Goal: Task Accomplishment & Management: Use online tool/utility

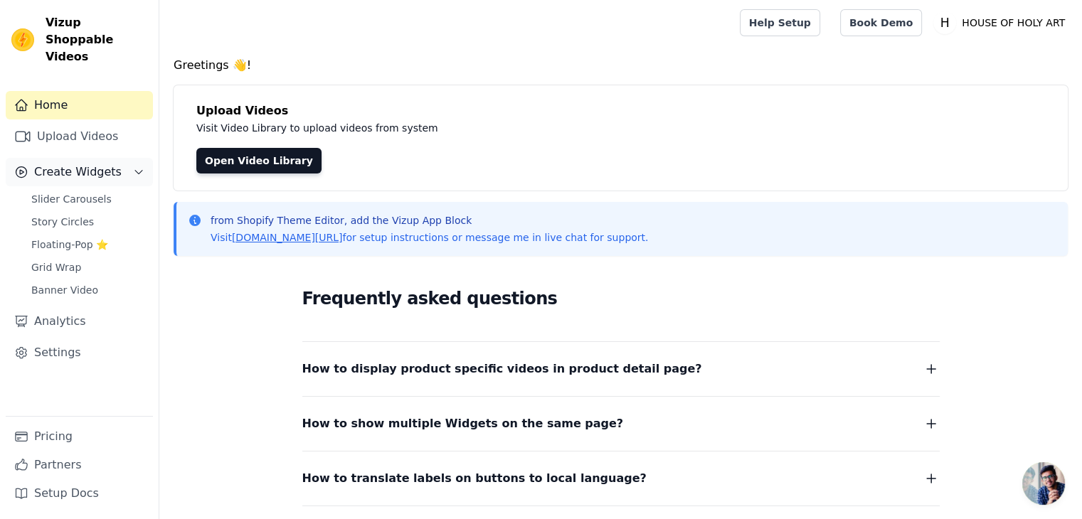
click at [85, 164] on span "Create Widgets" at bounding box center [78, 172] width 88 height 17
click at [73, 164] on span "Create Widgets" at bounding box center [78, 172] width 88 height 17
click at [61, 192] on span "Slider Carousels" at bounding box center [71, 199] width 80 height 14
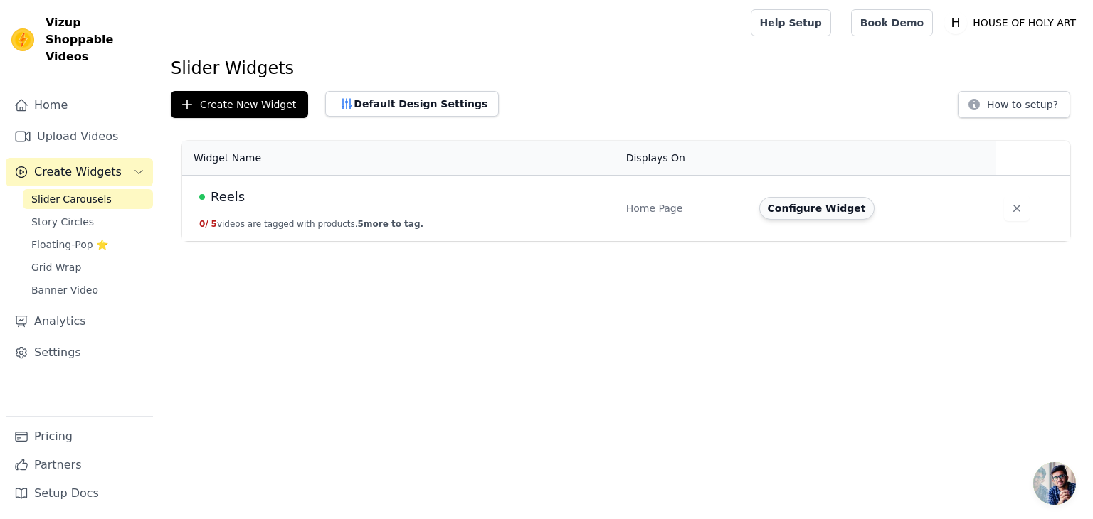
click at [825, 208] on button "Configure Widget" at bounding box center [816, 208] width 115 height 23
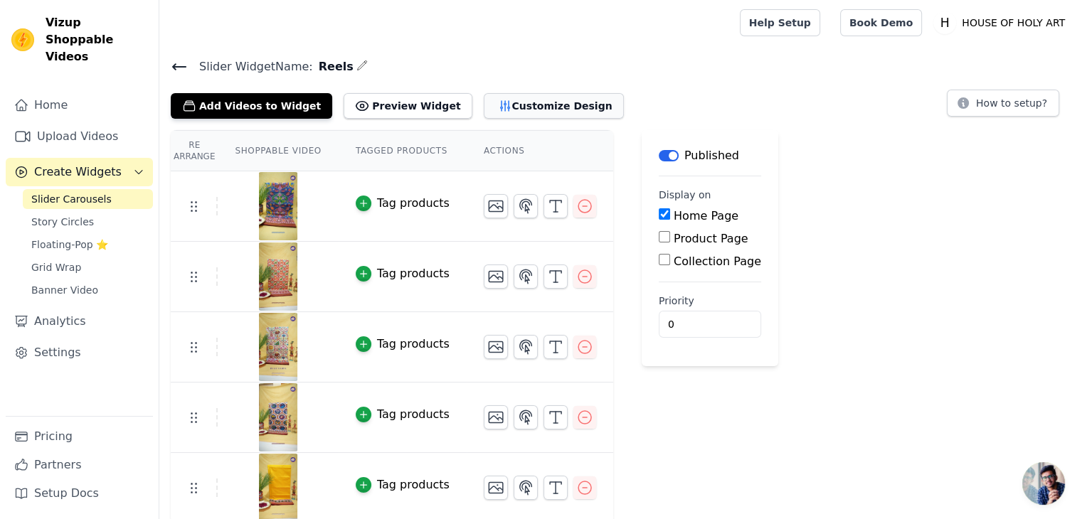
click at [509, 106] on button "Customize Design" at bounding box center [554, 106] width 140 height 26
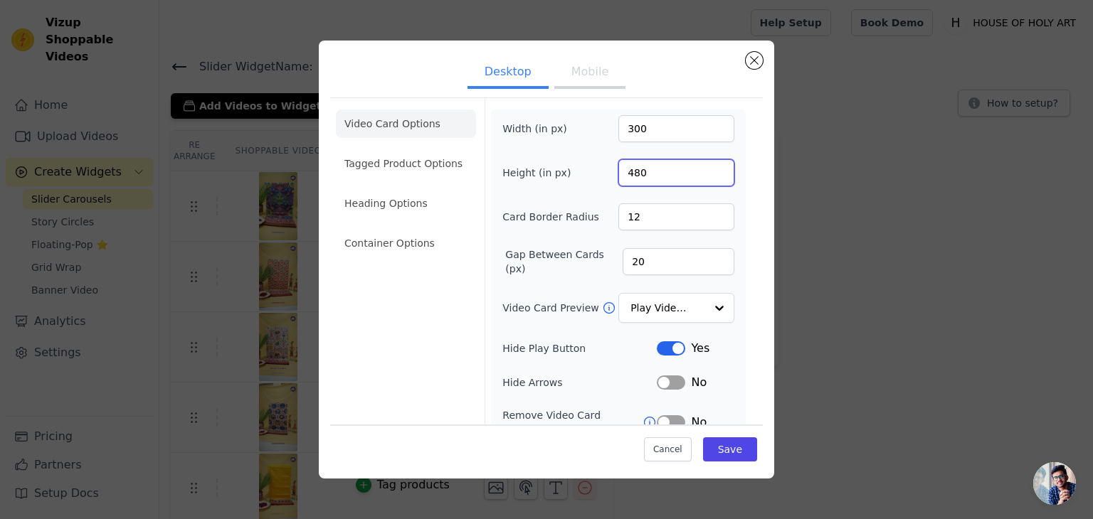
click at [640, 174] on input "480" at bounding box center [676, 172] width 116 height 27
type input "500"
click at [943, 238] on div "Desktop Mobile Video Card Options Tagged Product Options Heading Options Contai…" at bounding box center [546, 260] width 1047 height 484
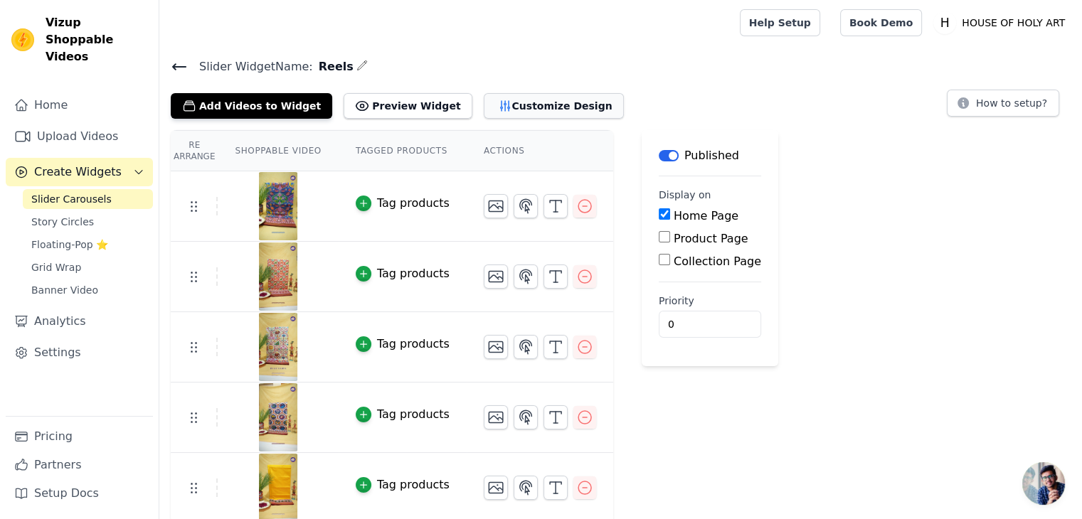
click at [491, 102] on button "Customize Design" at bounding box center [554, 106] width 140 height 26
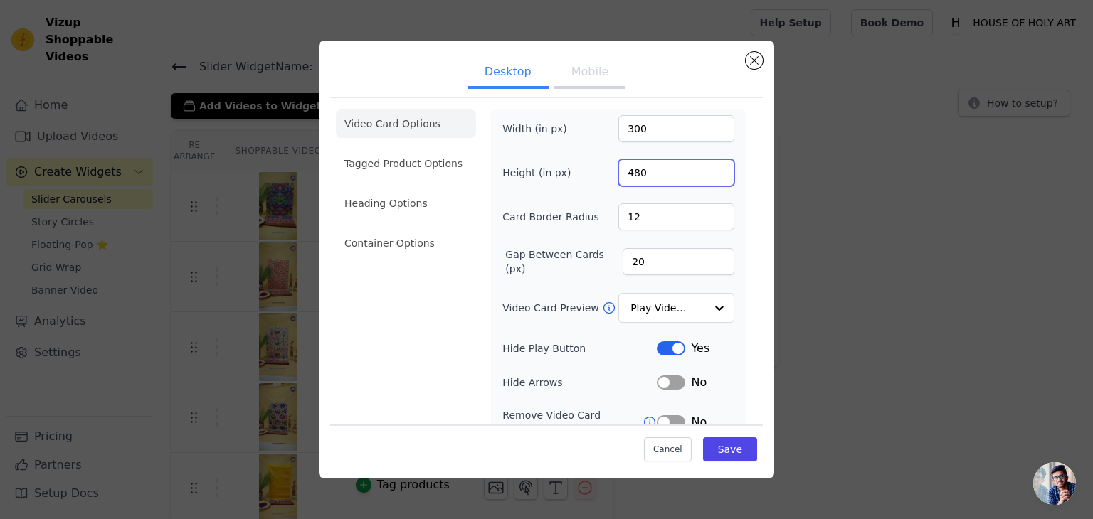
click at [661, 176] on input "480" at bounding box center [676, 172] width 116 height 27
type input "500"
click at [655, 221] on input "12" at bounding box center [676, 216] width 116 height 27
type input "13"
click at [654, 253] on input "20" at bounding box center [678, 261] width 112 height 27
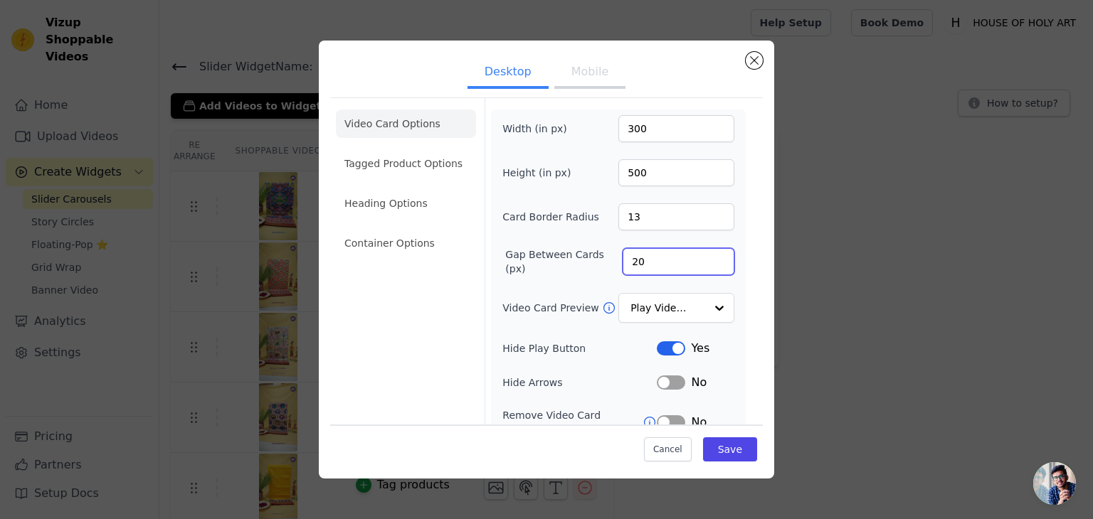
type input "2"
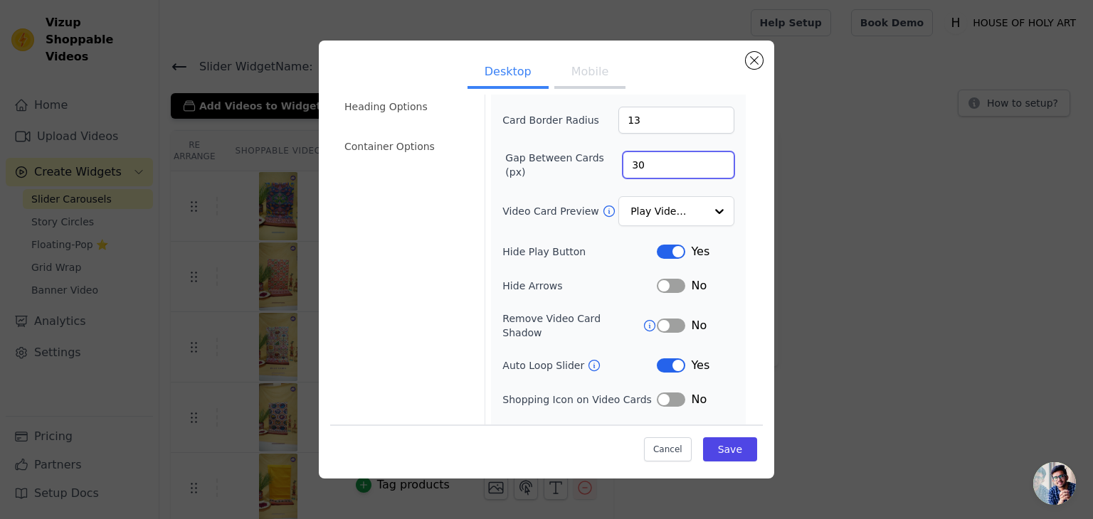
scroll to position [111, 0]
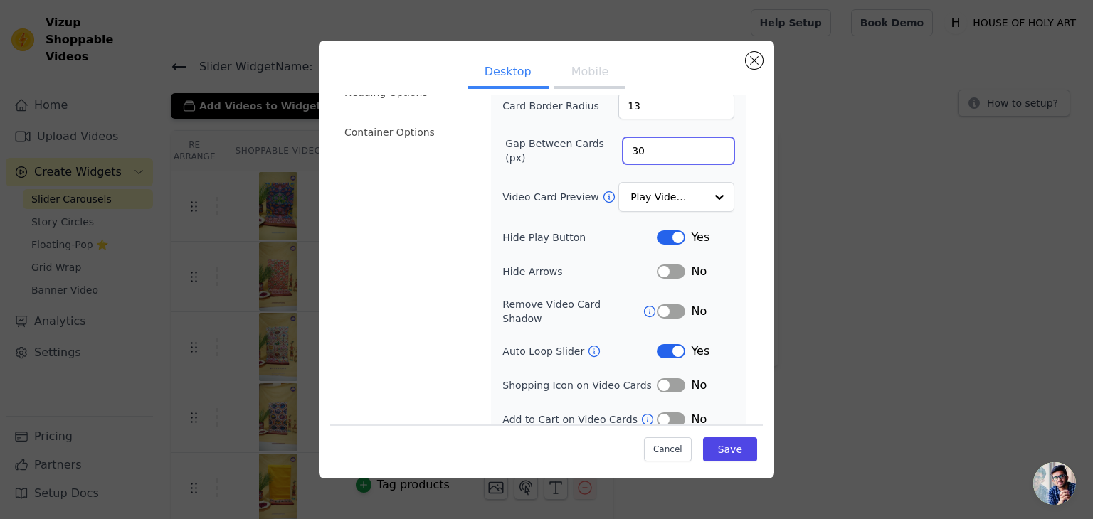
type input "30"
click at [591, 84] on button "Mobile" at bounding box center [589, 73] width 71 height 31
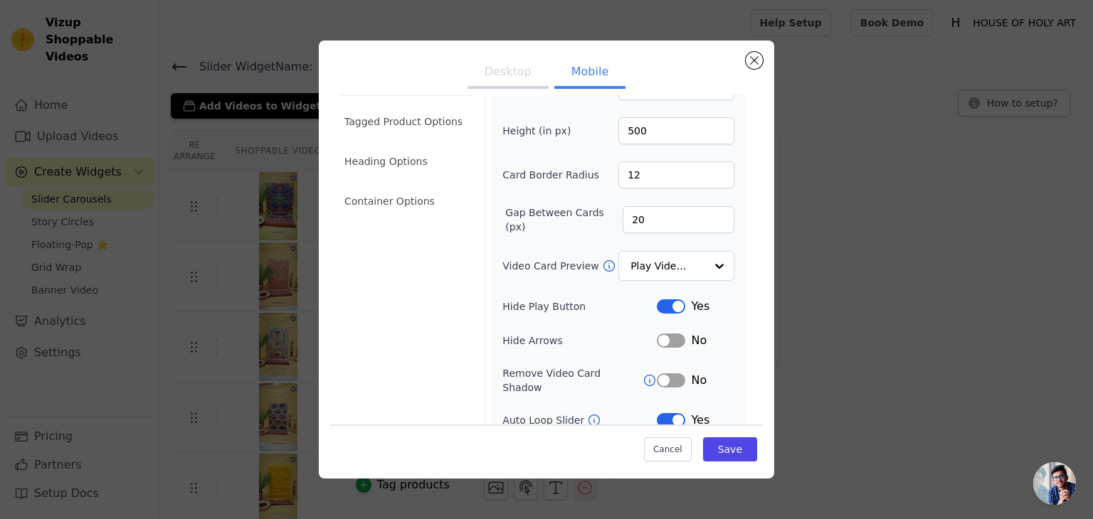
scroll to position [0, 0]
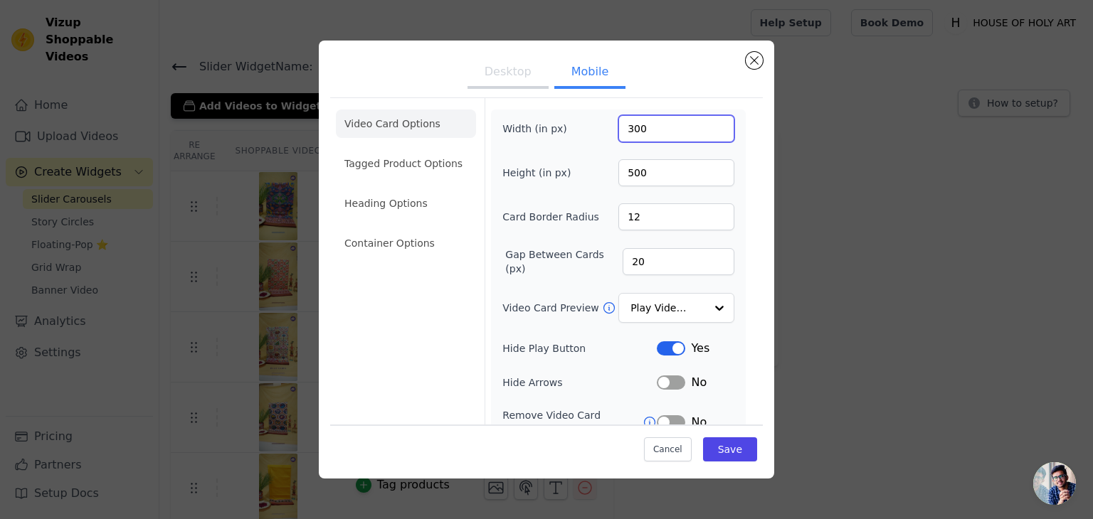
click at [625, 124] on input "300" at bounding box center [676, 128] width 116 height 27
type input "200"
click at [631, 173] on input "500" at bounding box center [676, 172] width 116 height 27
type input "400"
click at [677, 260] on input "20" at bounding box center [678, 261] width 112 height 27
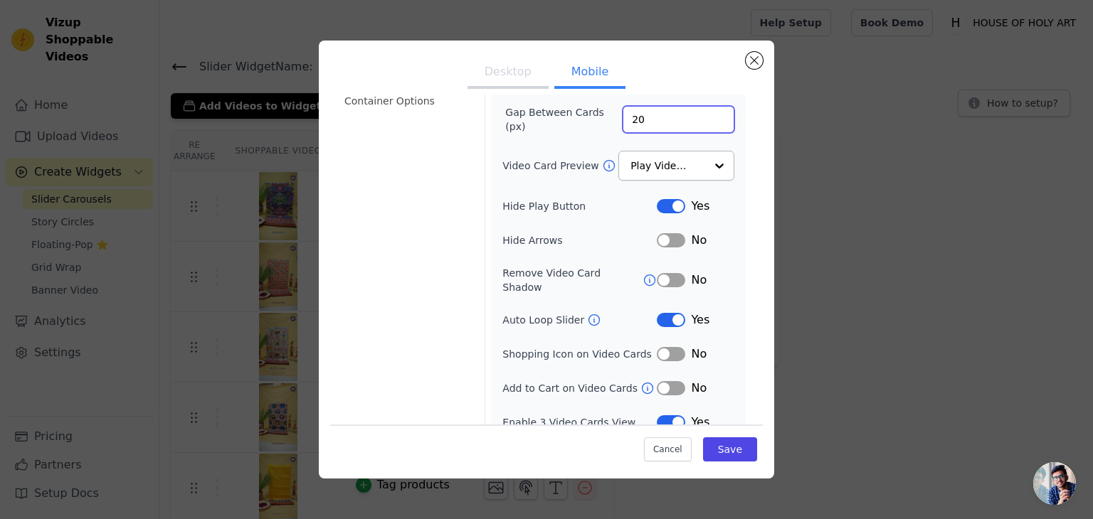
scroll to position [145, 0]
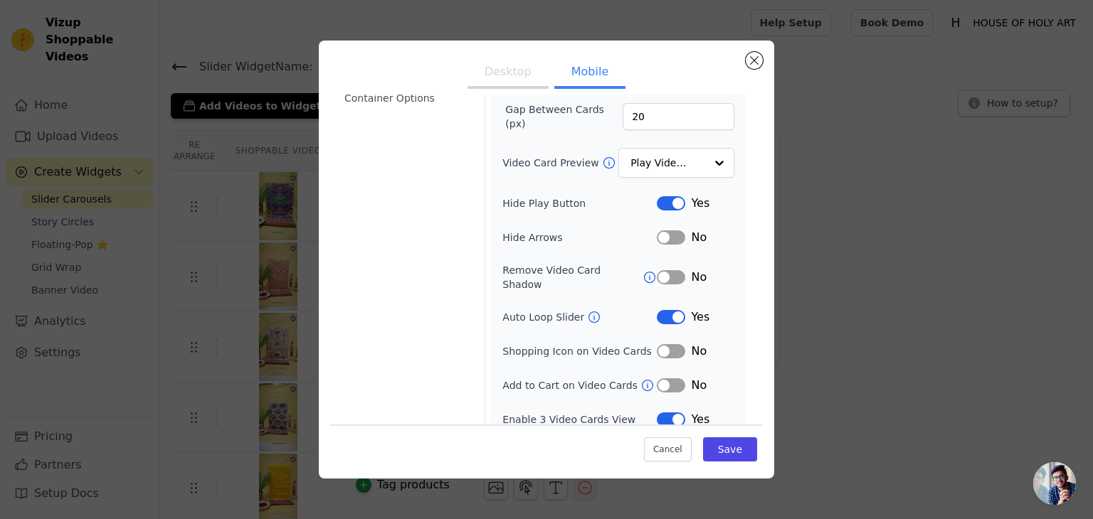
click at [660, 413] on button "Label" at bounding box center [671, 420] width 28 height 14
click at [499, 75] on button "Desktop" at bounding box center [507, 73] width 81 height 31
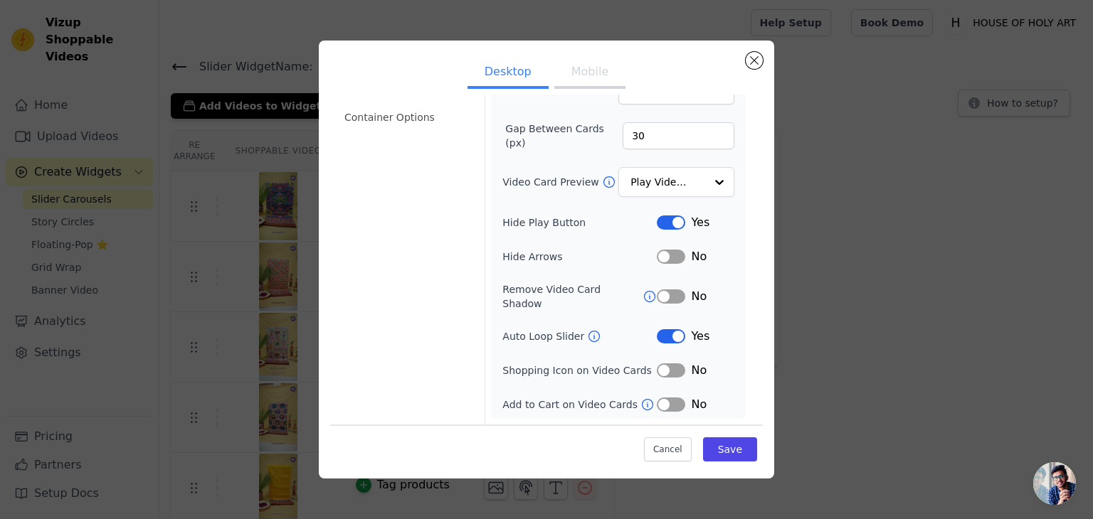
scroll to position [111, 0]
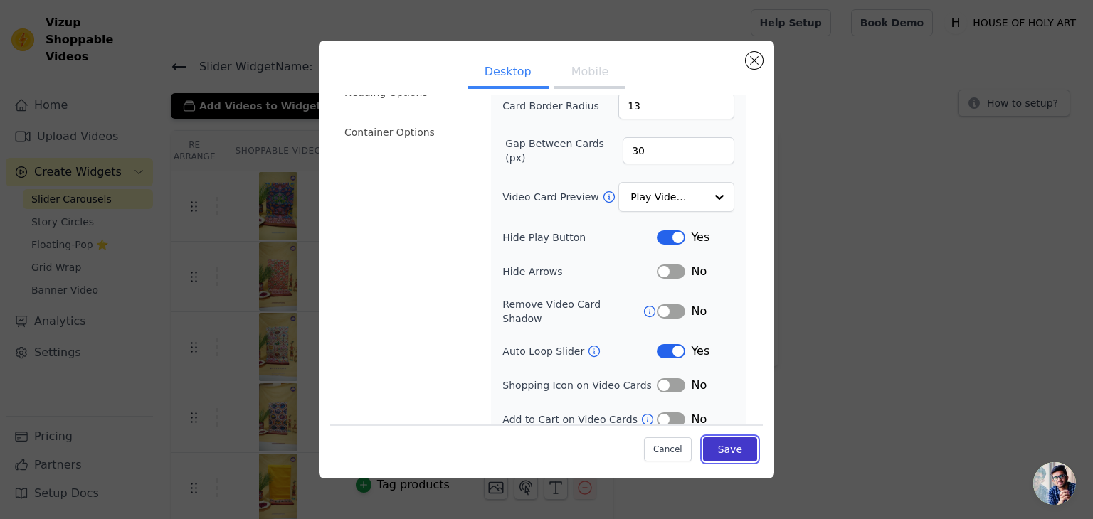
click at [719, 451] on button "Save" at bounding box center [730, 450] width 54 height 24
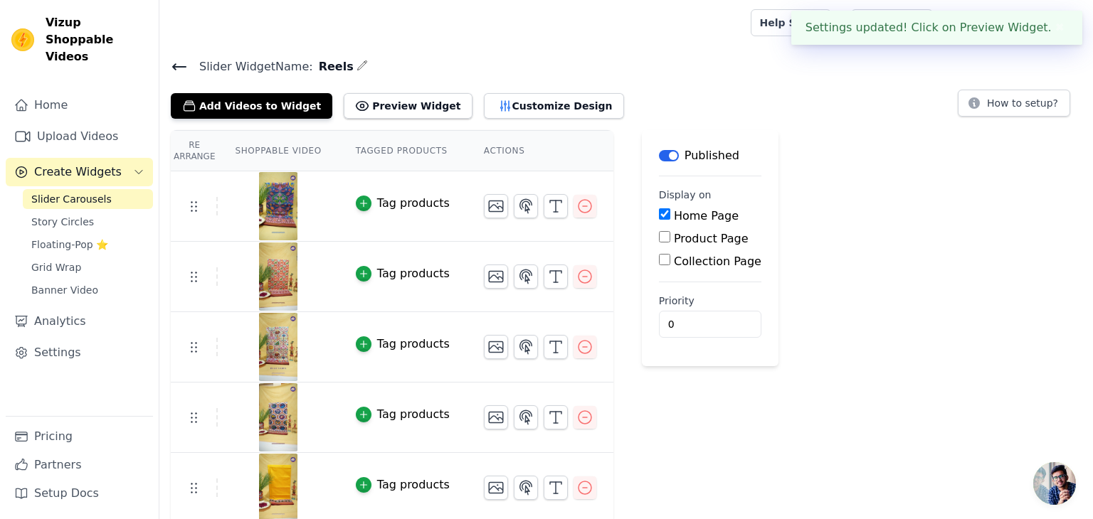
scroll to position [0, 0]
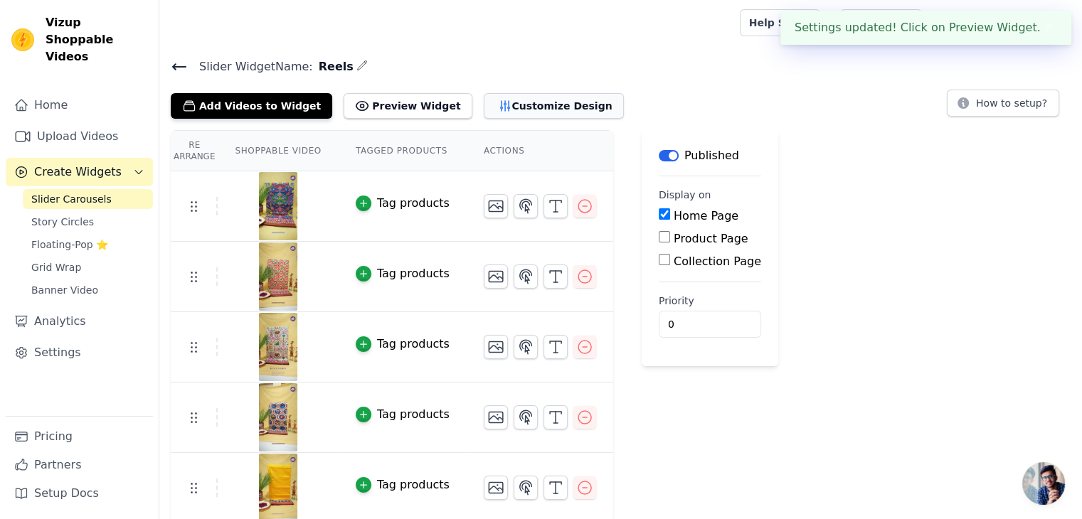
click at [513, 107] on button "Customize Design" at bounding box center [554, 106] width 140 height 26
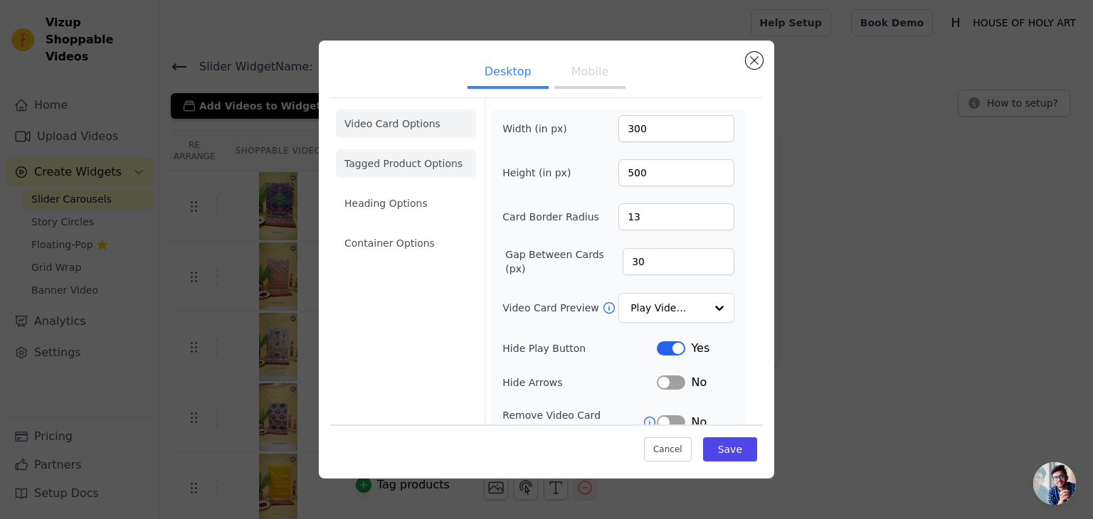
click at [396, 166] on li "Tagged Product Options" at bounding box center [406, 163] width 140 height 28
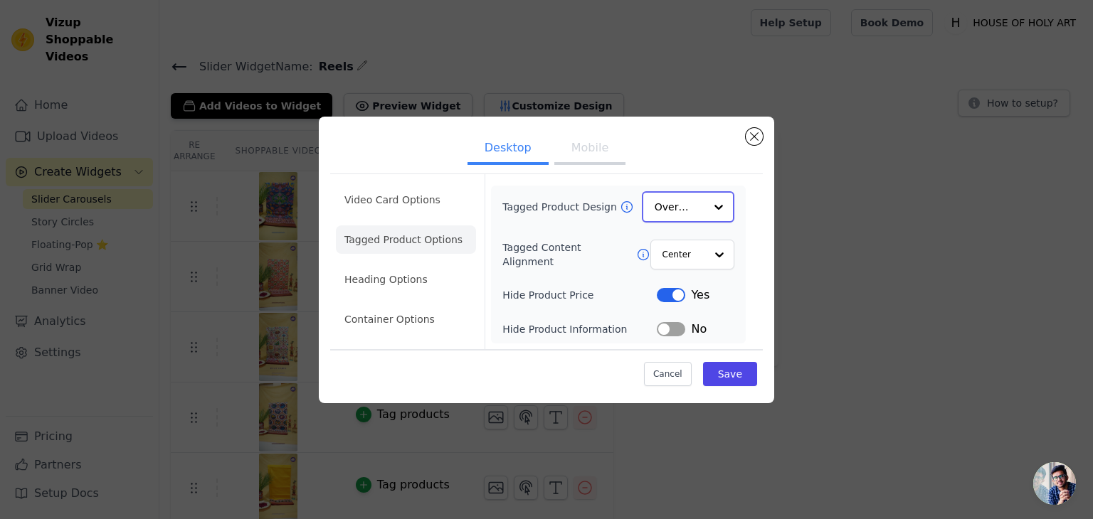
click at [692, 203] on input "Tagged Product Design" at bounding box center [680, 207] width 50 height 28
click at [682, 267] on div "Overlay" at bounding box center [688, 270] width 92 height 30
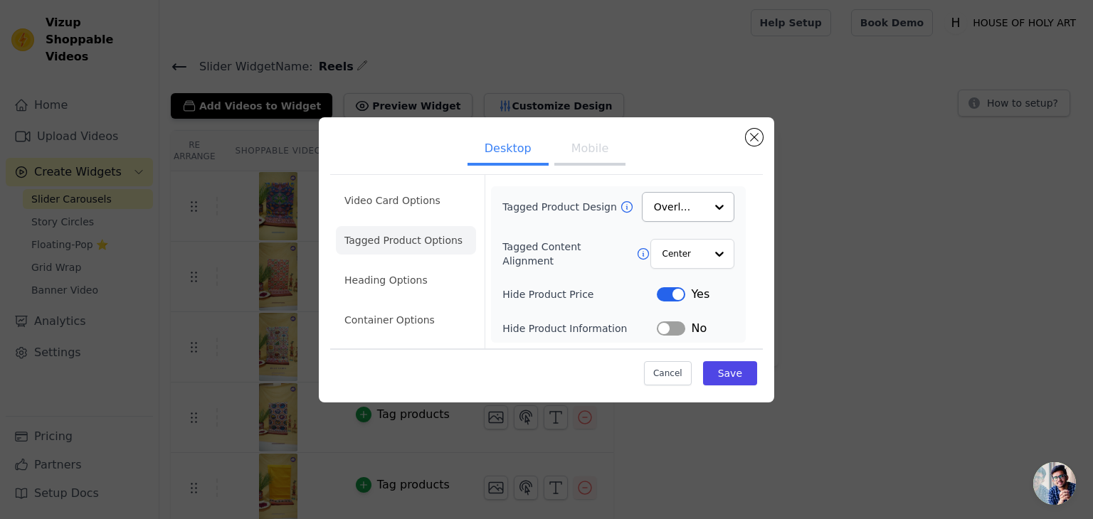
click at [574, 135] on button "Mobile" at bounding box center [589, 149] width 71 height 31
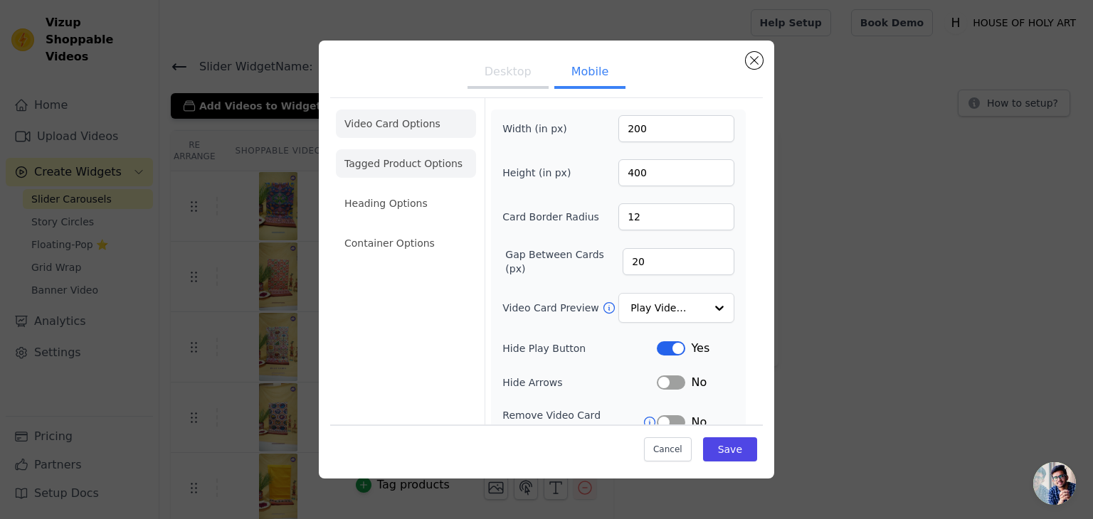
click at [420, 161] on li "Tagged Product Options" at bounding box center [406, 163] width 140 height 28
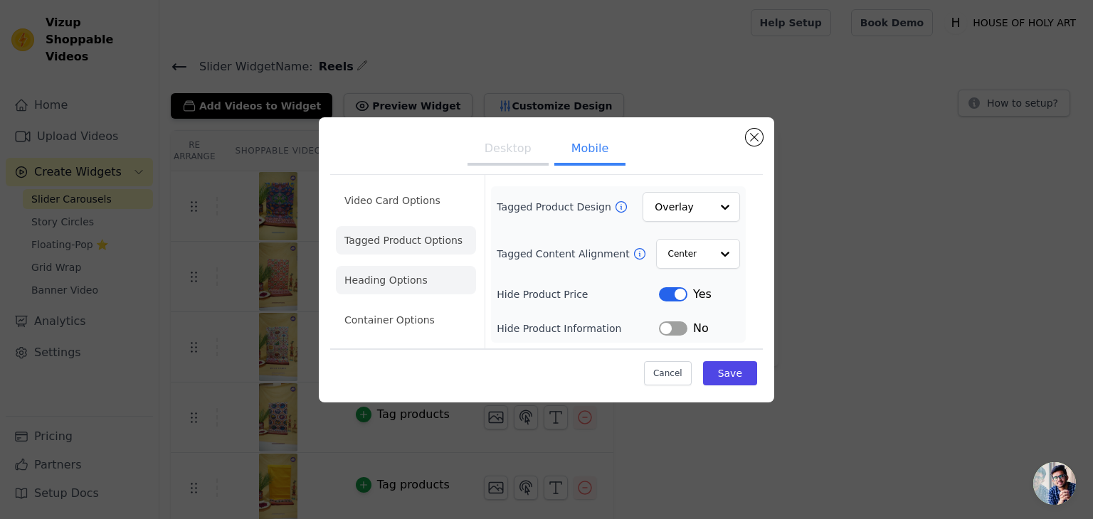
click at [404, 278] on li "Heading Options" at bounding box center [406, 280] width 140 height 28
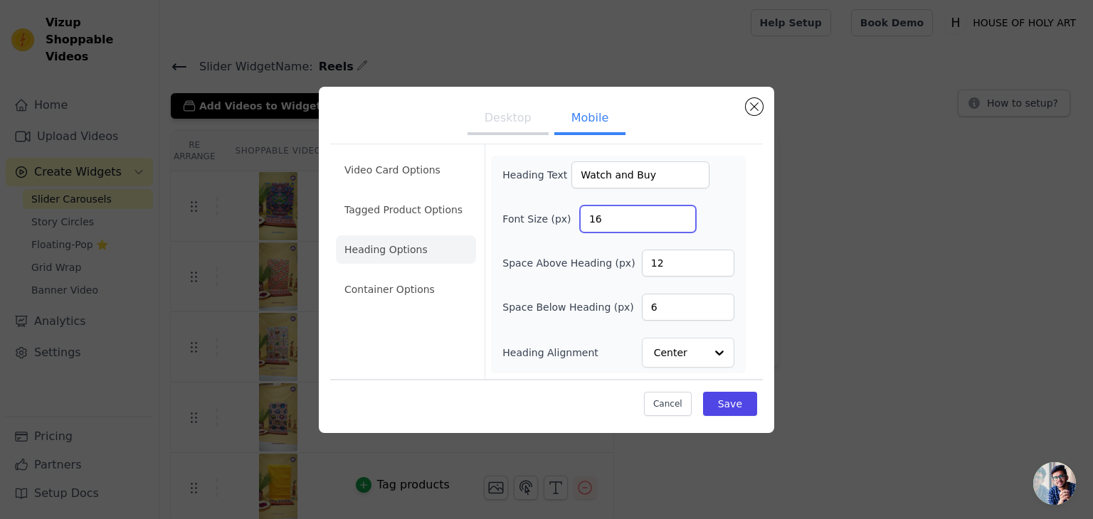
click at [622, 221] on input "16" at bounding box center [638, 219] width 116 height 27
type input "1"
type input "36"
click at [679, 266] on input "12" at bounding box center [688, 263] width 92 height 27
type input "1"
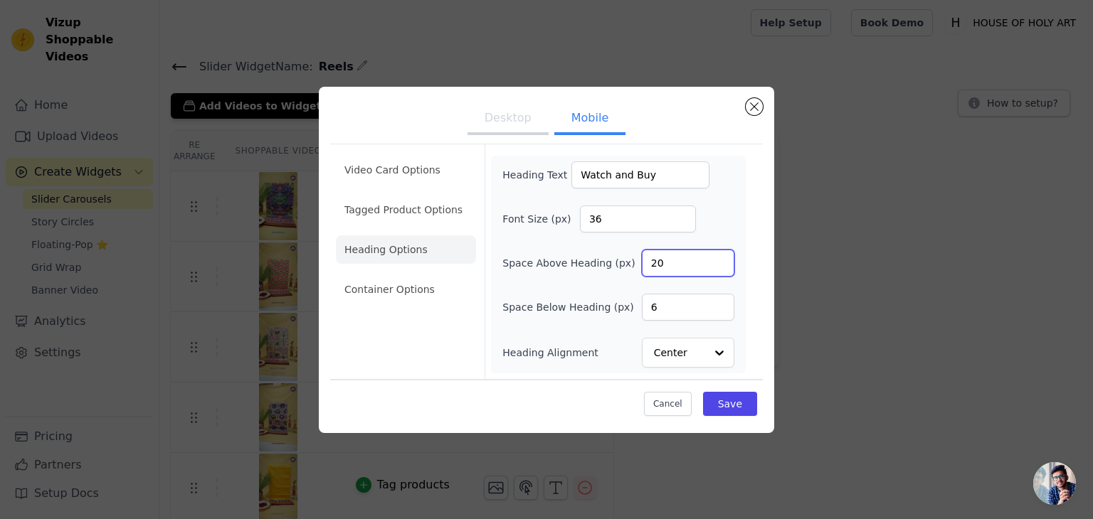
type input "20"
click at [676, 309] on input "6" at bounding box center [688, 307] width 92 height 27
type input "8"
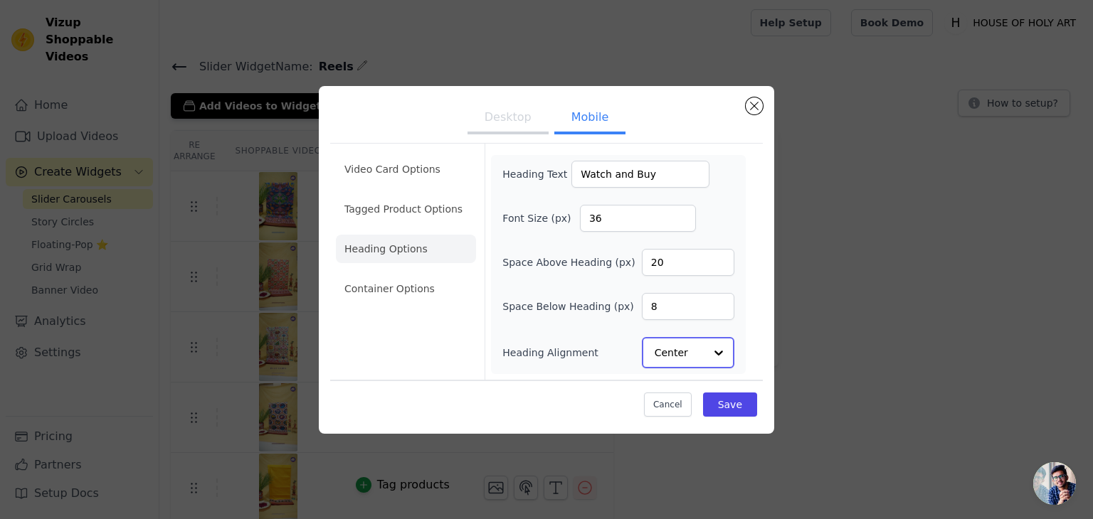
click at [687, 346] on input "Heading Alignment" at bounding box center [680, 353] width 50 height 28
click at [497, 122] on button "Desktop" at bounding box center [507, 119] width 81 height 31
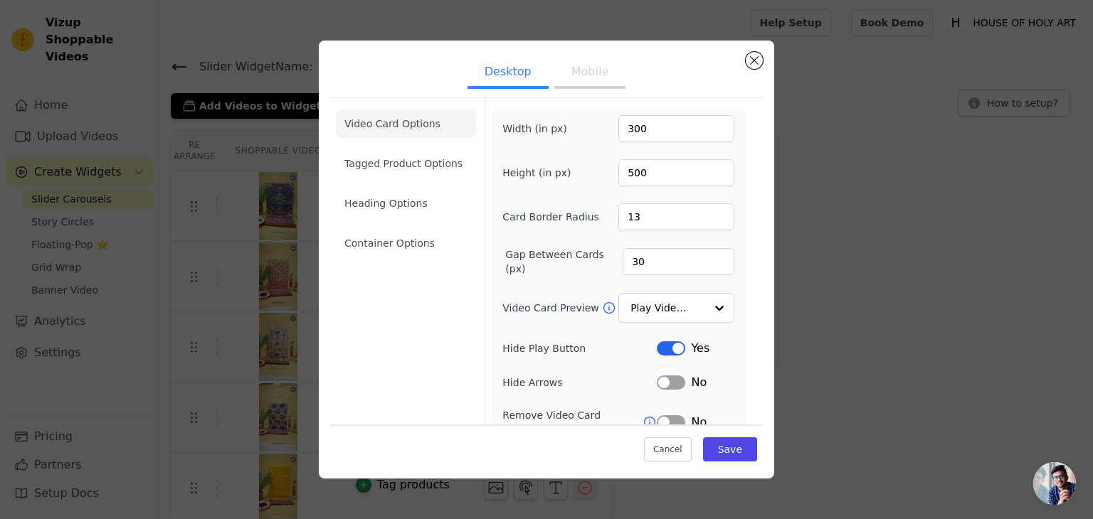
click at [391, 220] on ul "Video Card Options Tagged Product Options Heading Options Container Options" at bounding box center [406, 183] width 140 height 159
click at [401, 208] on li "Heading Options" at bounding box center [406, 203] width 140 height 28
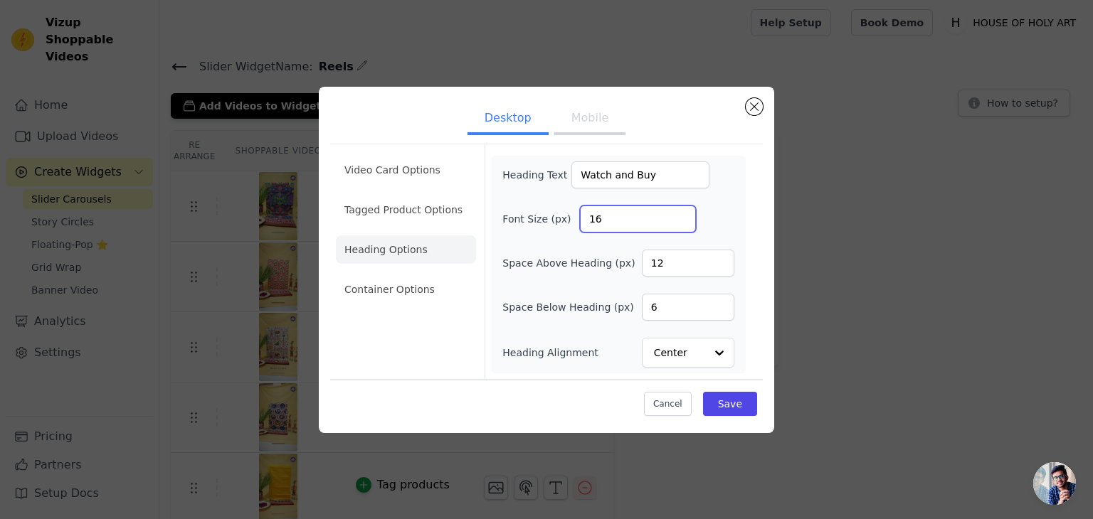
click at [620, 220] on input "16" at bounding box center [638, 219] width 116 height 27
type input "1"
type input "36"
click at [686, 268] on input "12" at bounding box center [688, 263] width 92 height 27
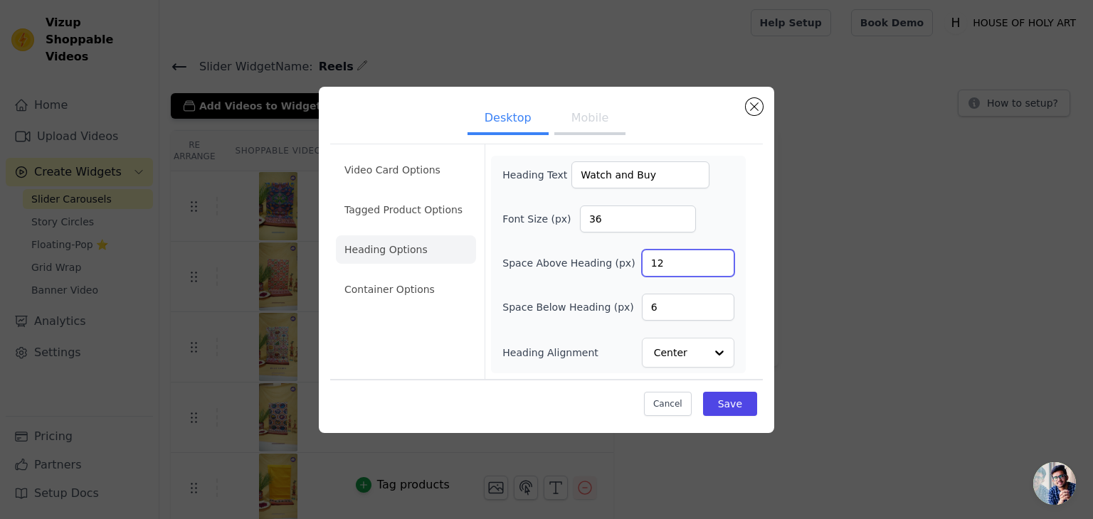
type input "1"
type input "20"
click at [656, 308] on input "6" at bounding box center [688, 307] width 92 height 27
type input "10"
click at [423, 293] on li "Container Options" at bounding box center [406, 289] width 140 height 28
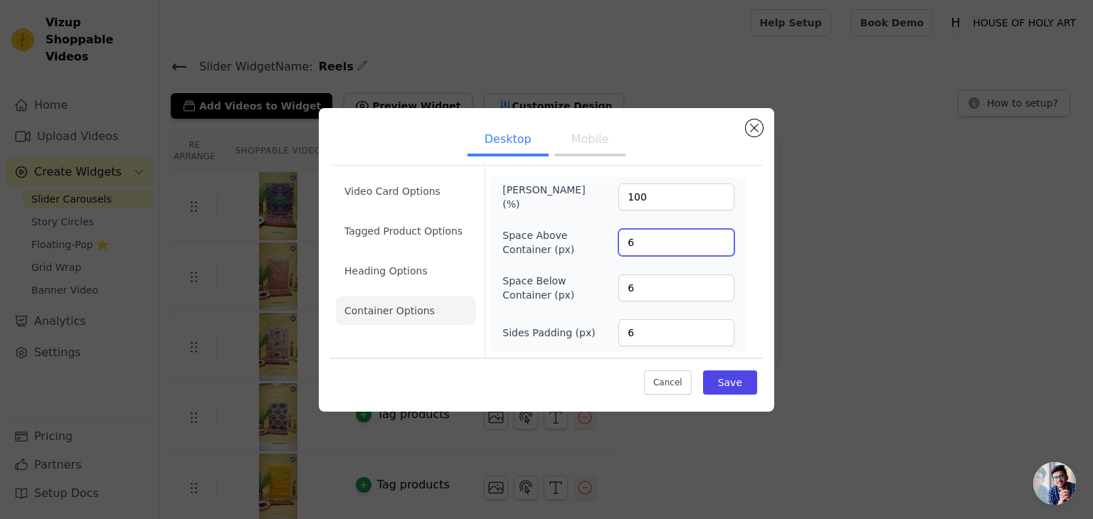
click at [652, 253] on input "6" at bounding box center [676, 242] width 116 height 27
type input "30"
click at [652, 294] on input "6" at bounding box center [676, 288] width 116 height 27
type input "30"
click at [598, 145] on button "Mobile" at bounding box center [589, 140] width 71 height 31
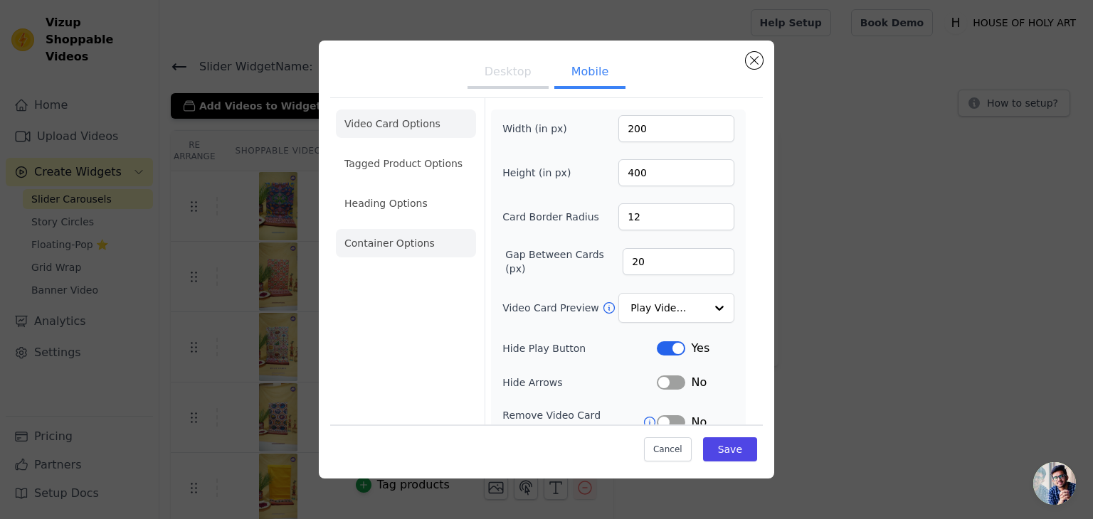
click at [361, 244] on li "Container Options" at bounding box center [406, 243] width 140 height 28
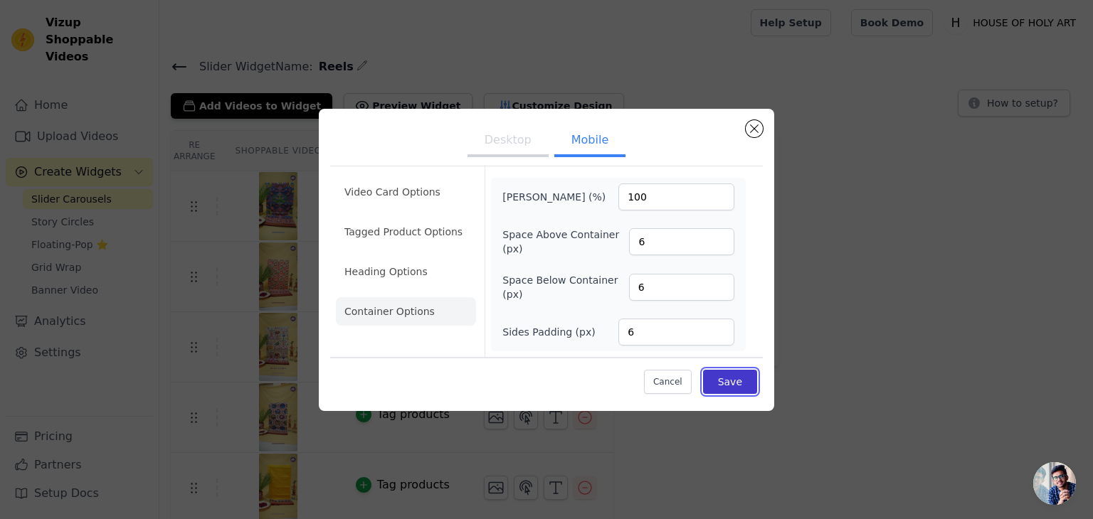
click at [738, 382] on button "Save" at bounding box center [730, 382] width 54 height 24
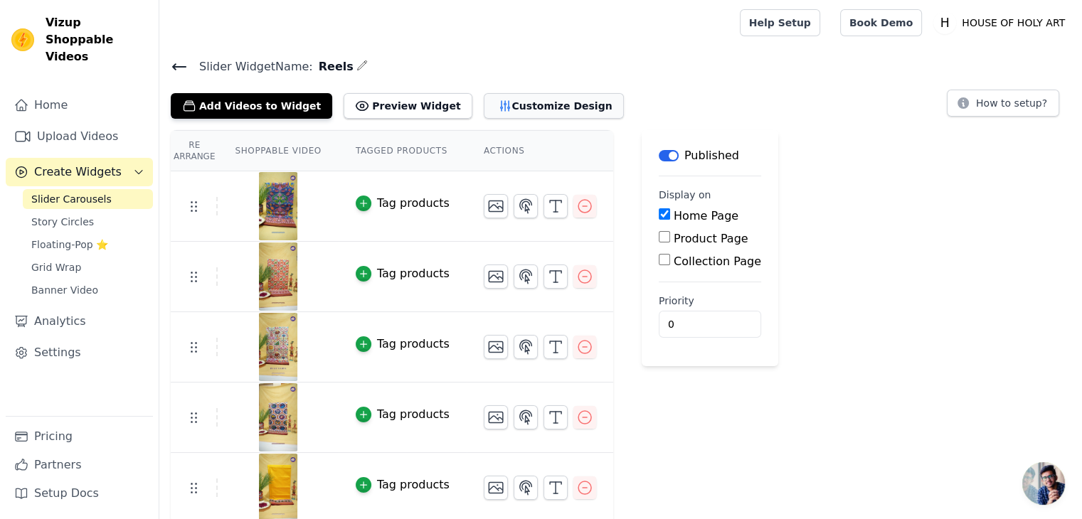
click at [484, 96] on button "Customize Design" at bounding box center [554, 106] width 140 height 26
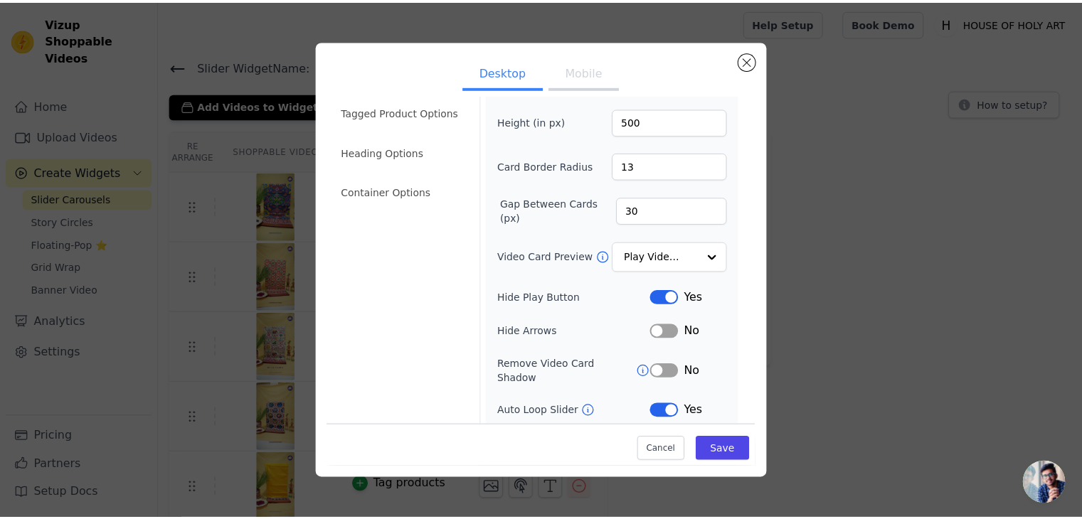
scroll to position [111, 0]
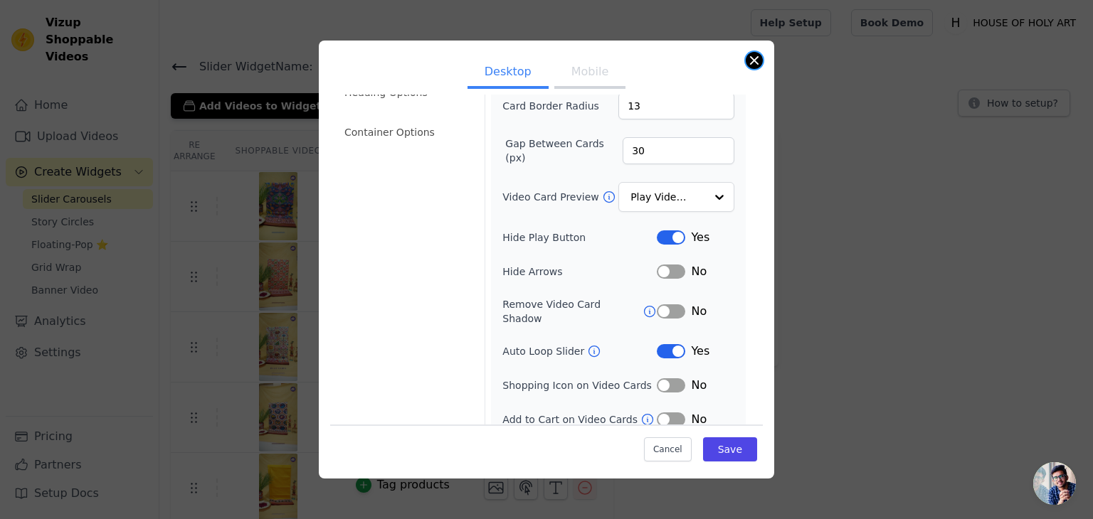
click at [753, 63] on button "Close modal" at bounding box center [754, 60] width 17 height 17
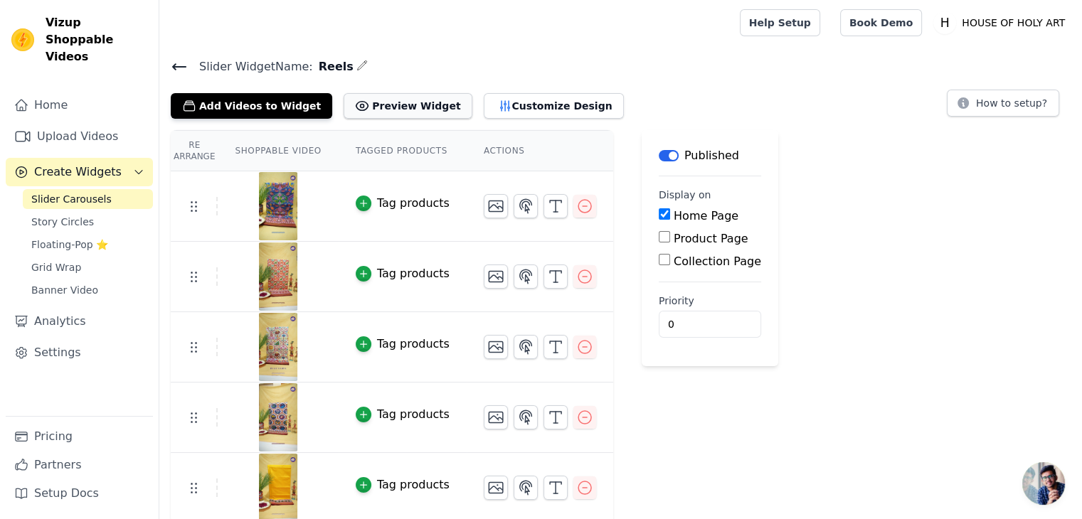
click at [396, 104] on button "Preview Widget" at bounding box center [408, 106] width 128 height 26
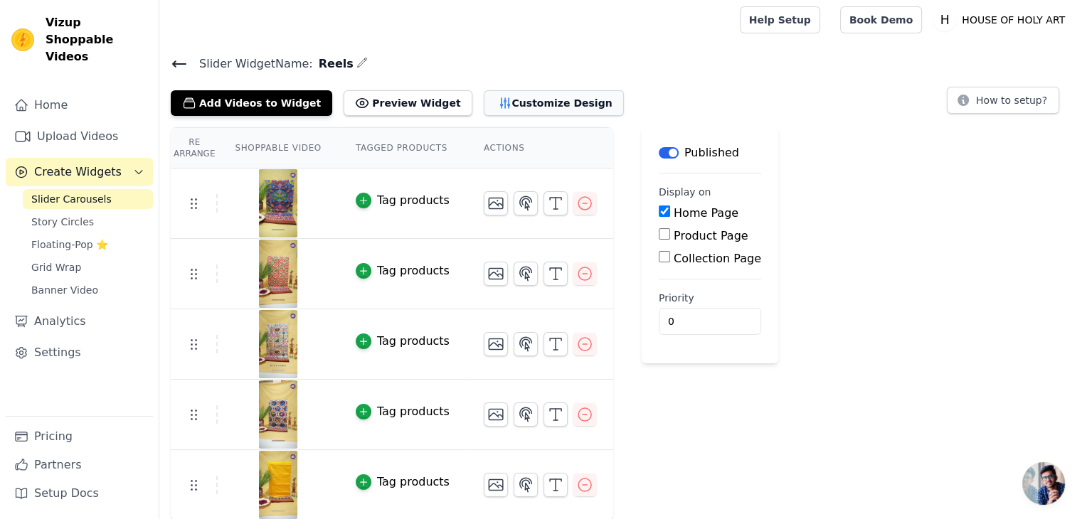
click at [488, 98] on button "Customize Design" at bounding box center [554, 103] width 140 height 26
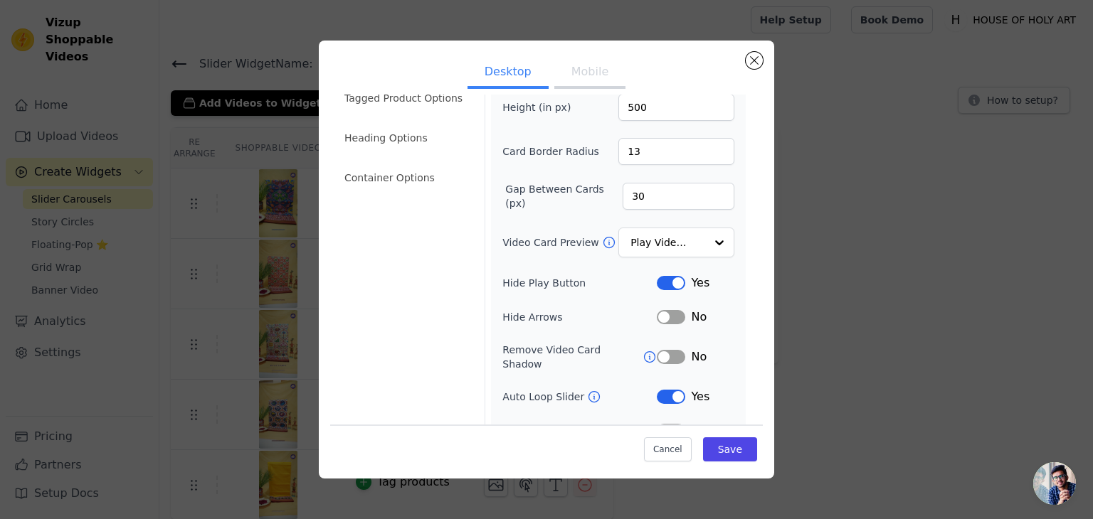
scroll to position [111, 0]
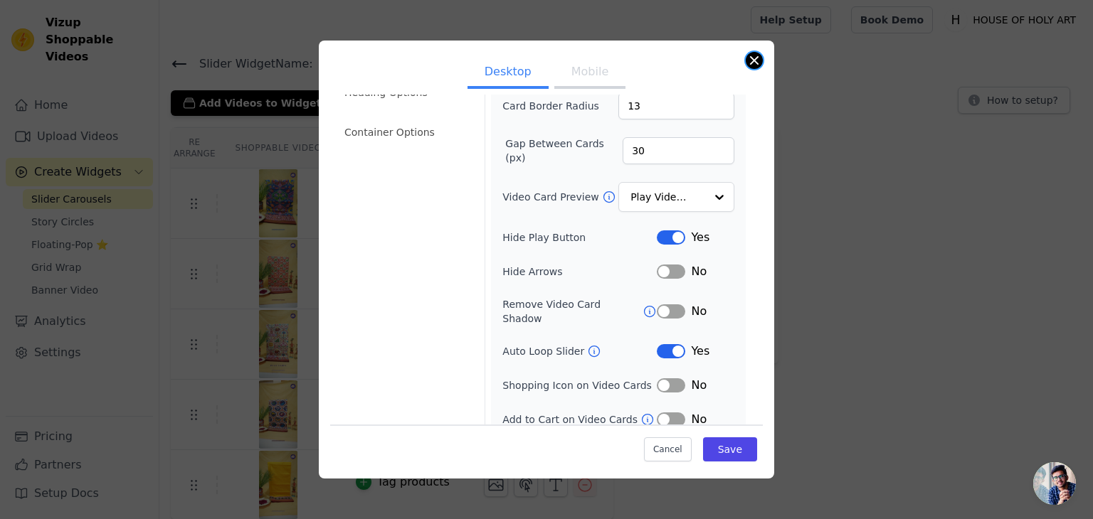
click at [751, 62] on button "Close modal" at bounding box center [754, 60] width 17 height 17
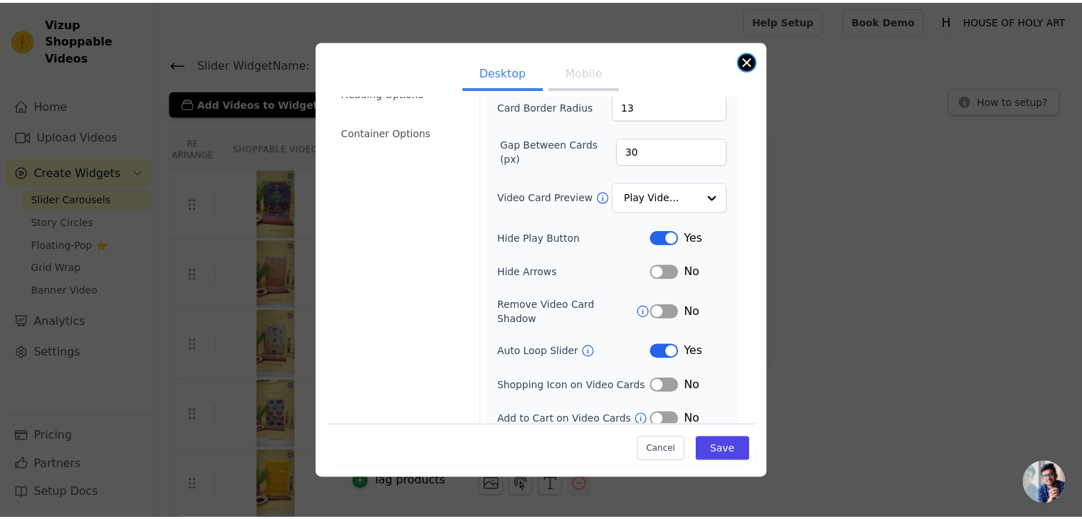
scroll to position [3, 0]
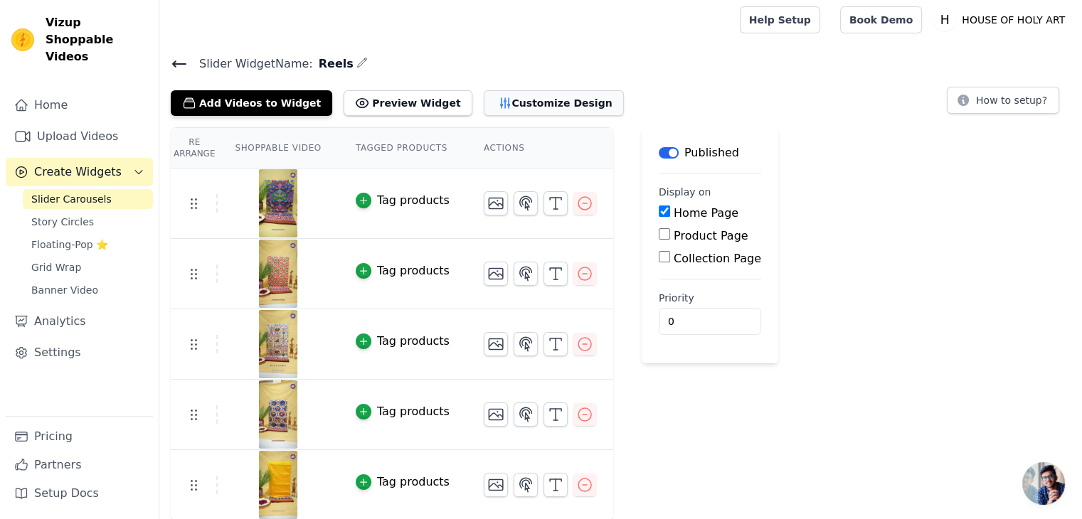
click at [507, 102] on button "Customize Design" at bounding box center [554, 103] width 140 height 26
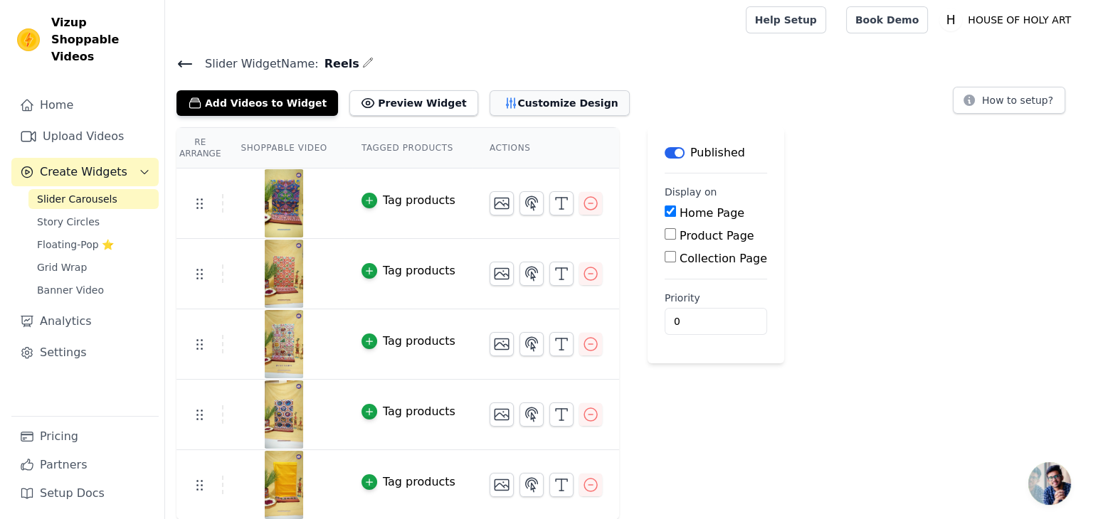
scroll to position [0, 0]
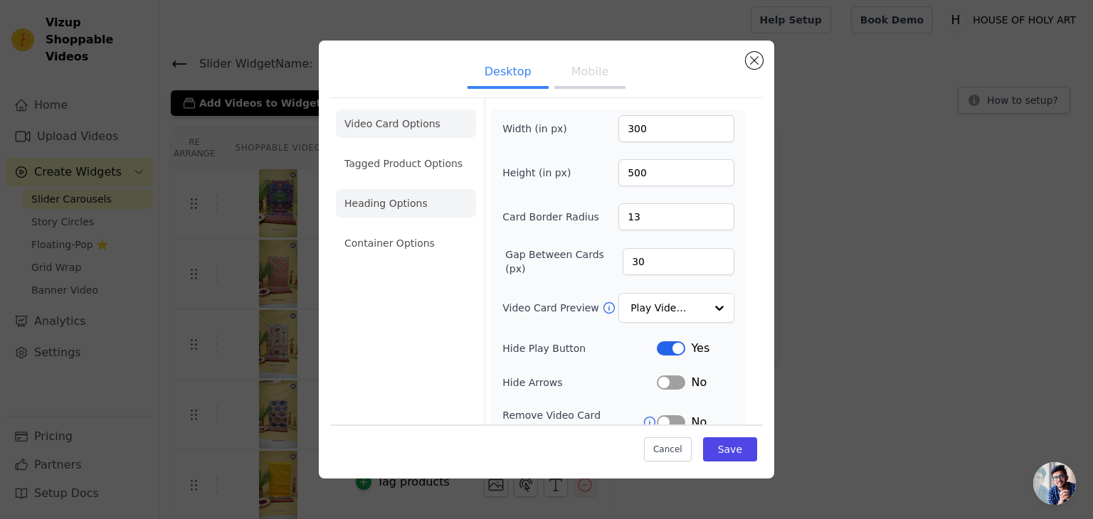
click at [407, 203] on li "Heading Options" at bounding box center [406, 203] width 140 height 28
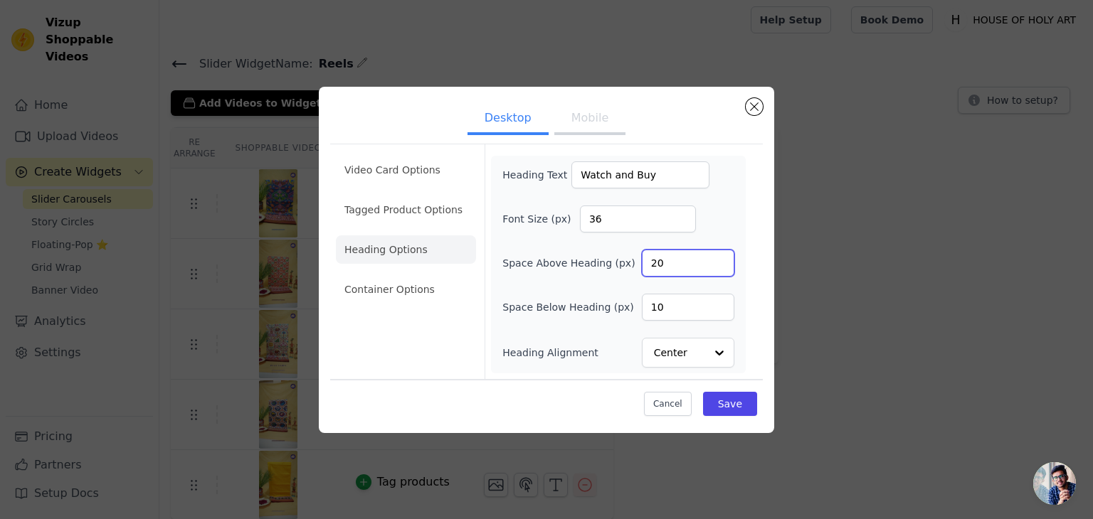
click at [676, 268] on input "20" at bounding box center [688, 263] width 92 height 27
type input "2"
type input "30"
click at [687, 304] on input "10" at bounding box center [688, 307] width 92 height 27
type input "1"
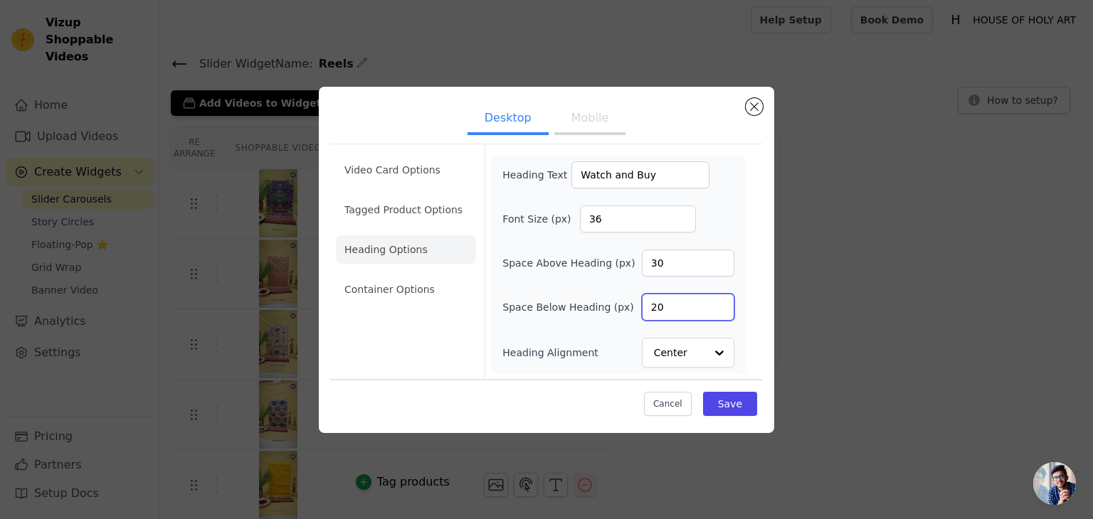
type input "2"
type input "19"
click at [731, 410] on button "Save" at bounding box center [730, 404] width 54 height 24
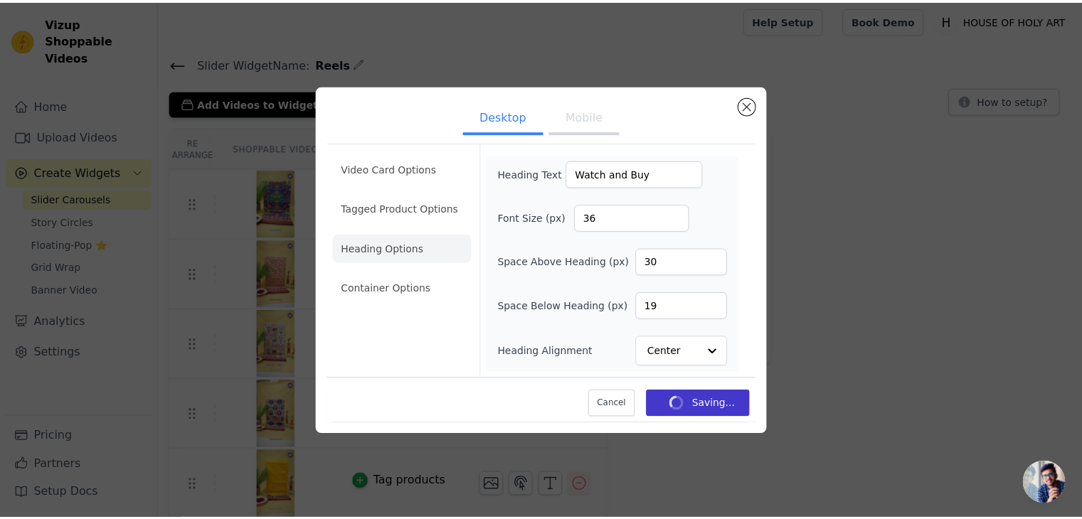
scroll to position [3, 0]
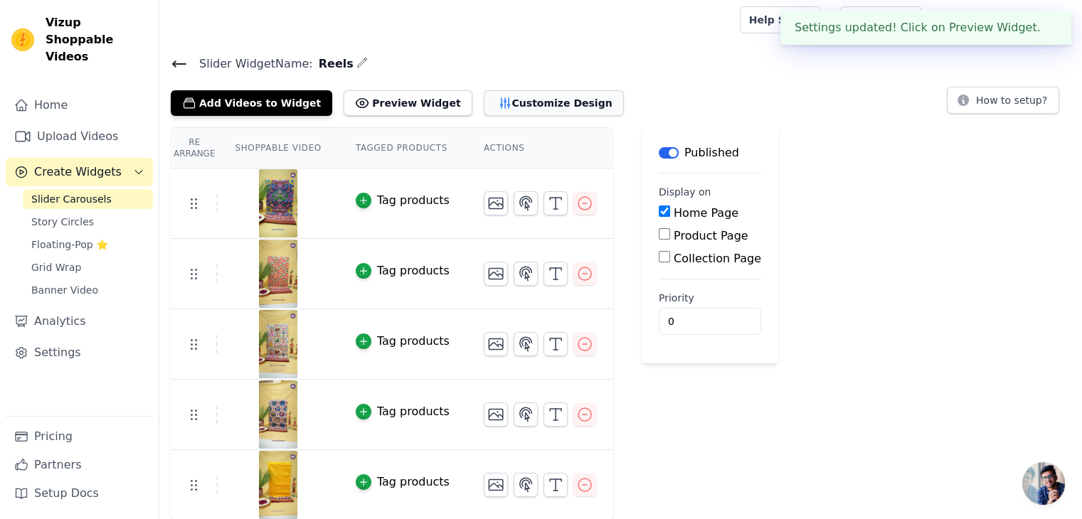
click at [526, 102] on button "Customize Design" at bounding box center [554, 103] width 140 height 26
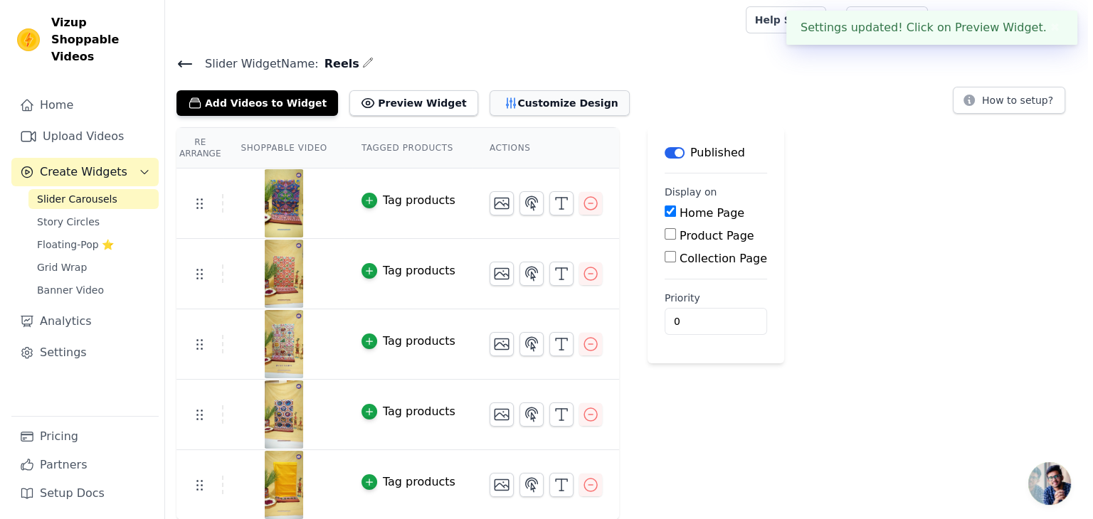
scroll to position [0, 0]
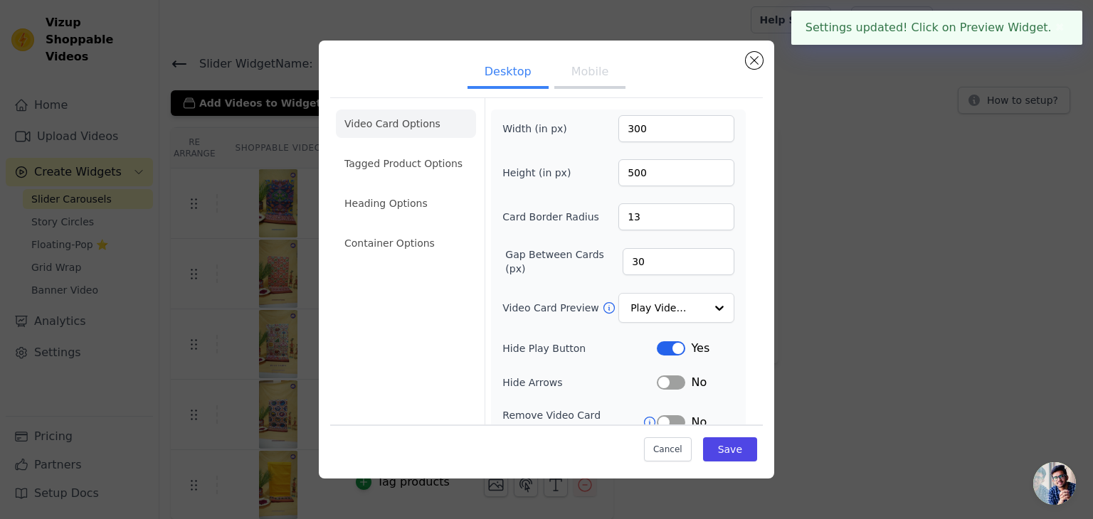
click at [584, 68] on button "Mobile" at bounding box center [589, 73] width 71 height 31
click at [397, 194] on li "Heading Options" at bounding box center [406, 203] width 140 height 28
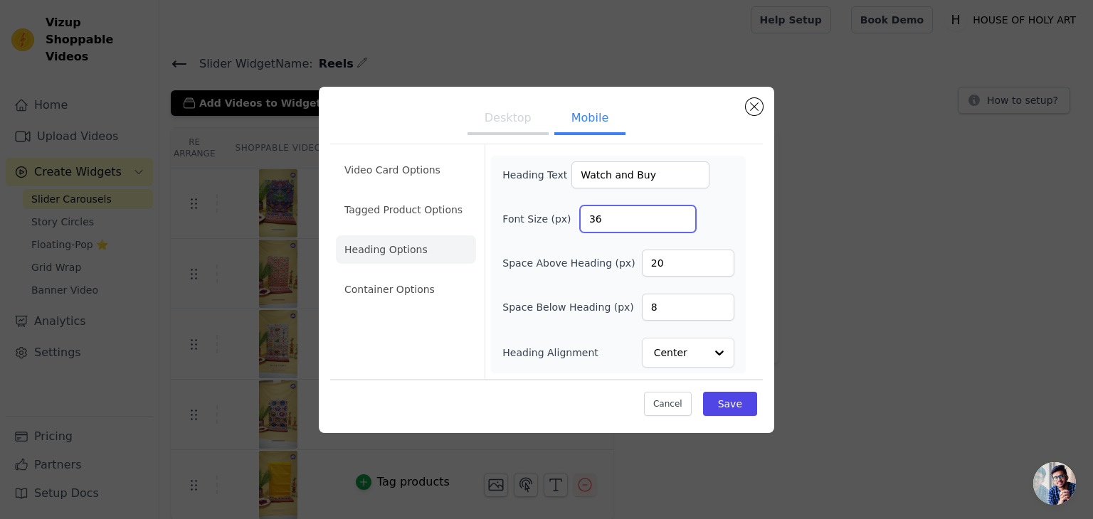
click at [612, 214] on input "36" at bounding box center [638, 219] width 116 height 27
type input "3"
type input "20"
click at [738, 404] on button "Save" at bounding box center [730, 404] width 54 height 24
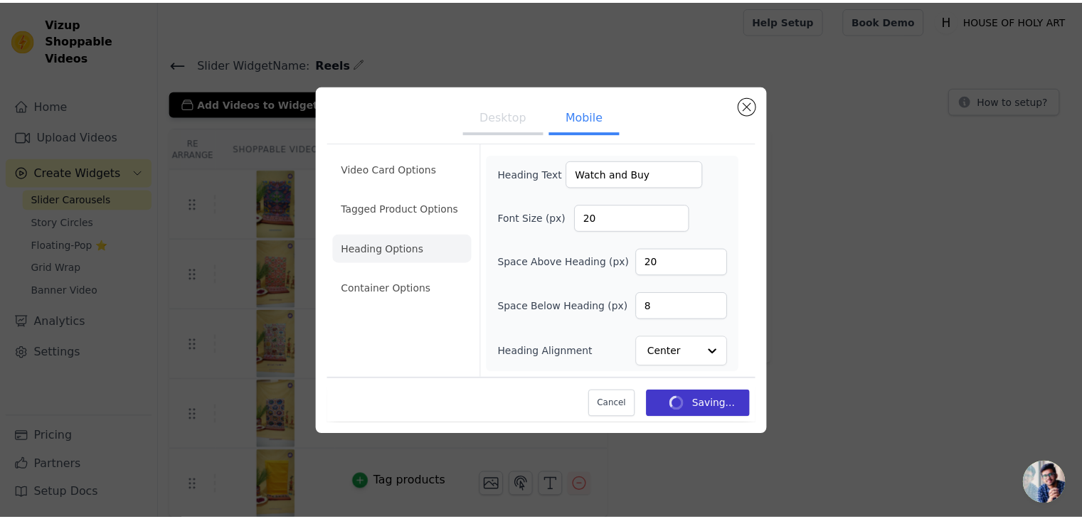
scroll to position [3, 0]
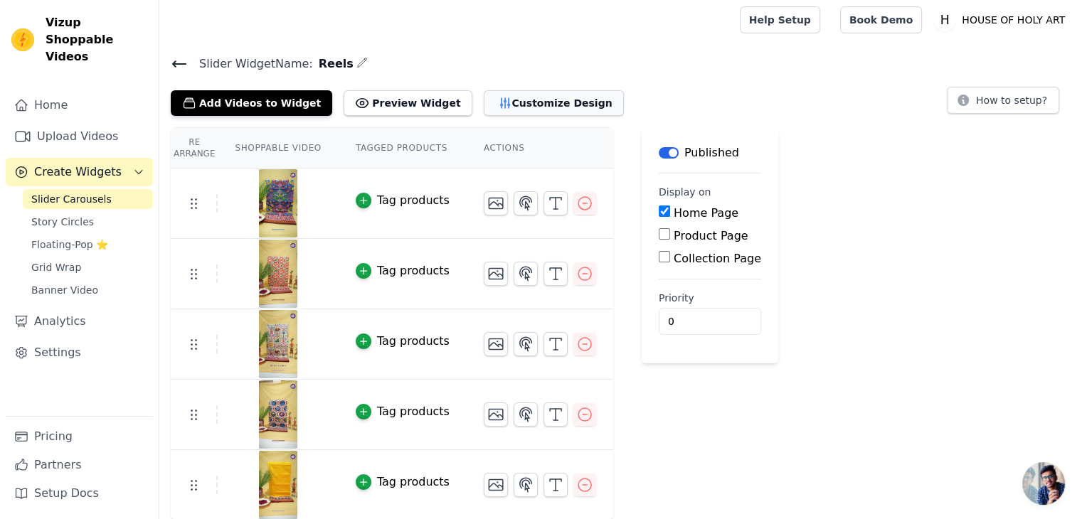
click at [529, 106] on button "Customize Design" at bounding box center [554, 103] width 140 height 26
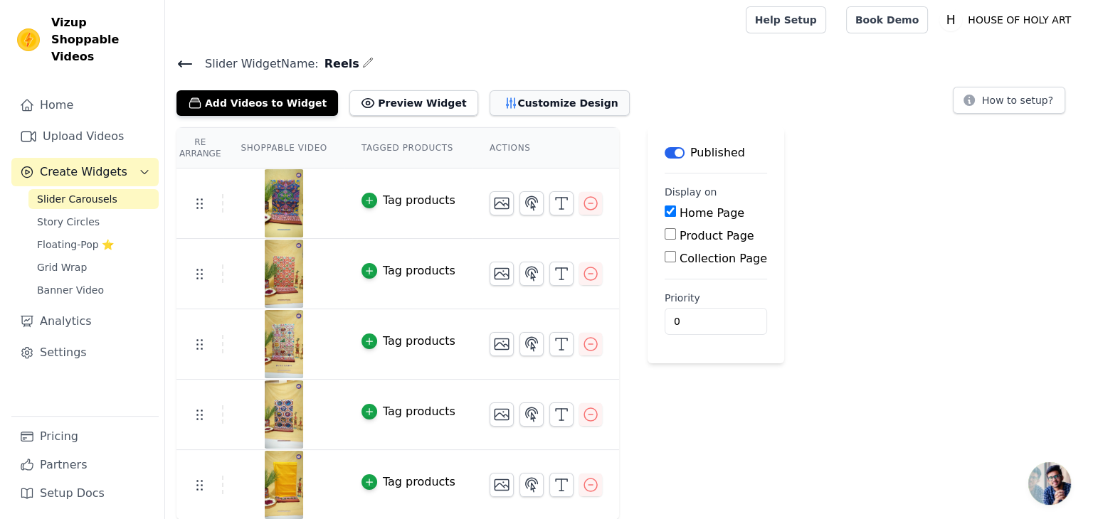
scroll to position [0, 0]
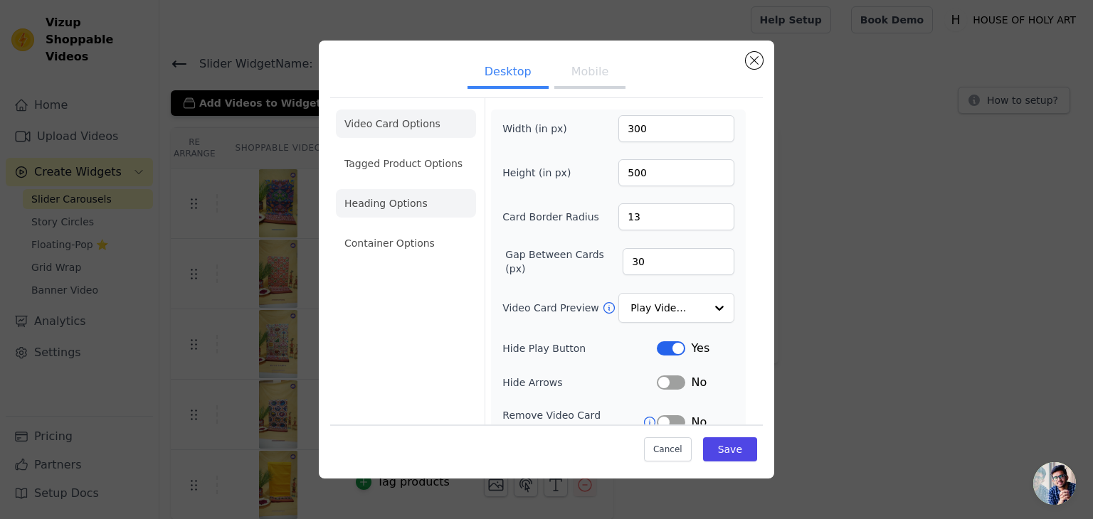
click at [428, 202] on li "Heading Options" at bounding box center [406, 203] width 140 height 28
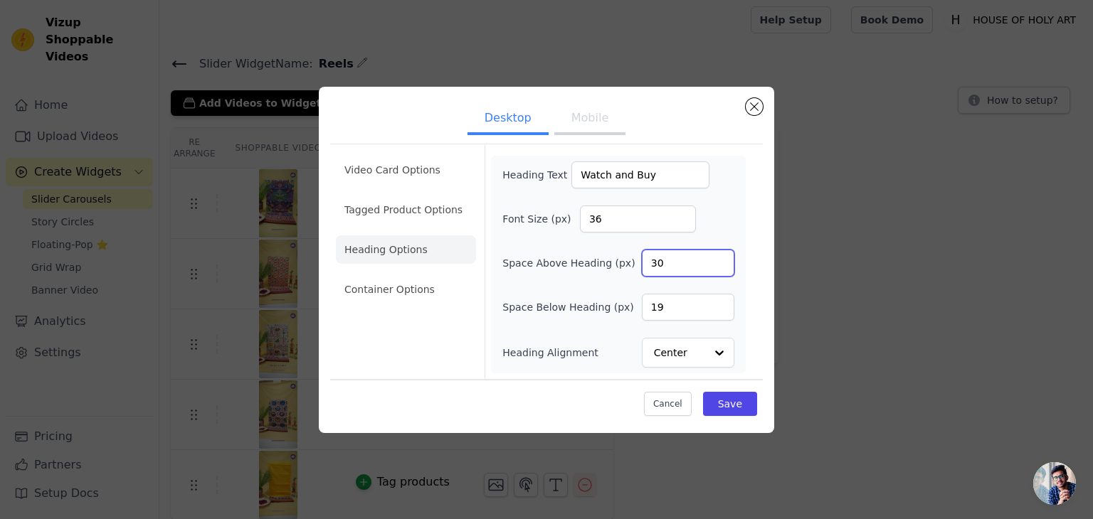
click at [677, 260] on input "30" at bounding box center [688, 263] width 92 height 27
type input "3"
type input "45"
click at [744, 407] on button "Save" at bounding box center [730, 404] width 54 height 24
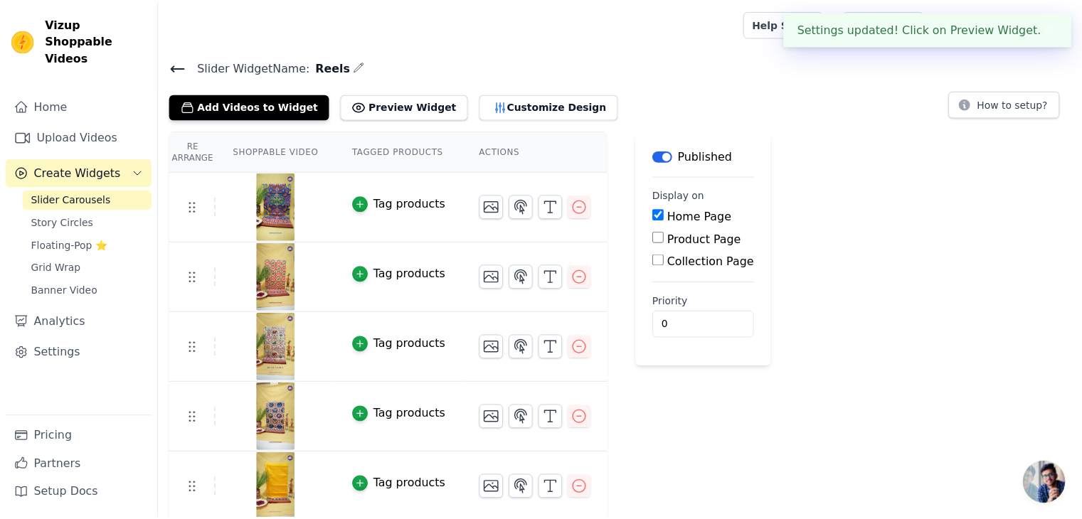
scroll to position [3, 0]
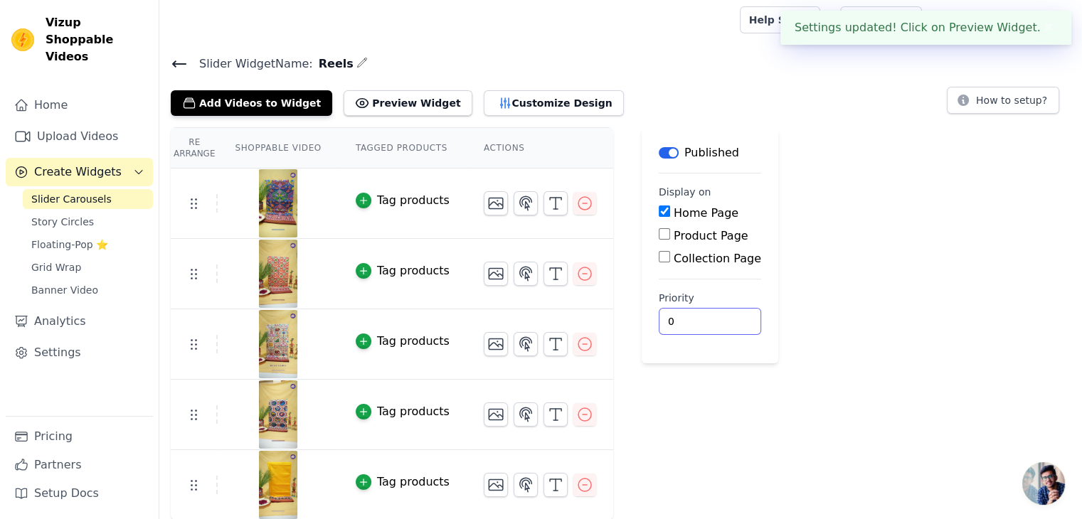
click at [664, 308] on input "0" at bounding box center [710, 321] width 102 height 27
click at [519, 90] on button "Customize Design" at bounding box center [554, 103] width 140 height 26
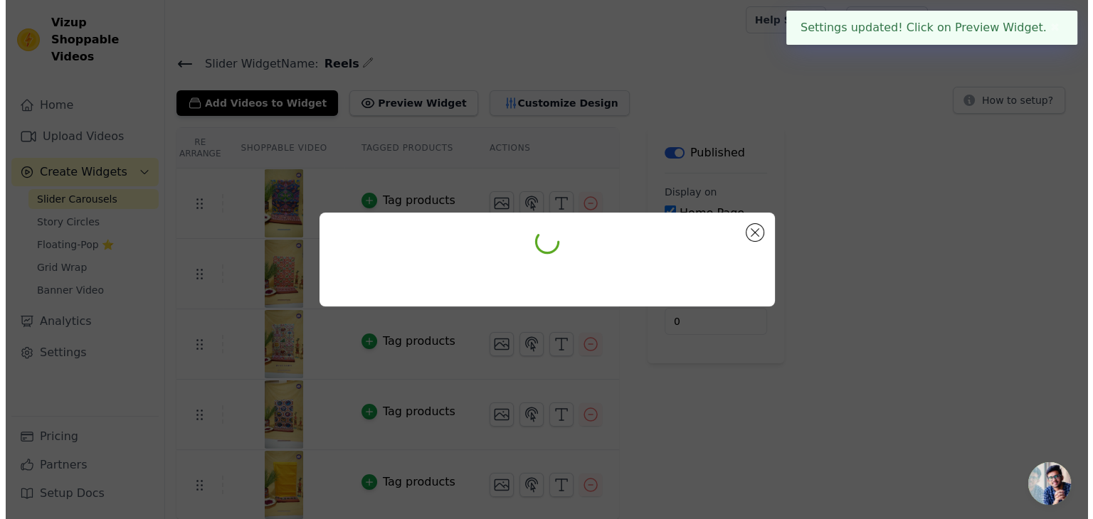
scroll to position [0, 0]
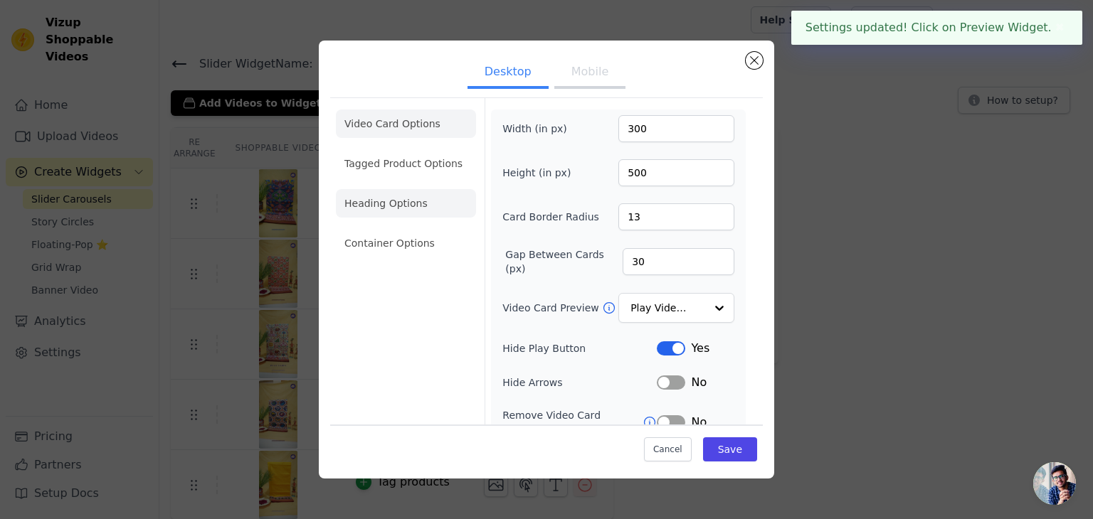
click at [403, 194] on li "Heading Options" at bounding box center [406, 203] width 140 height 28
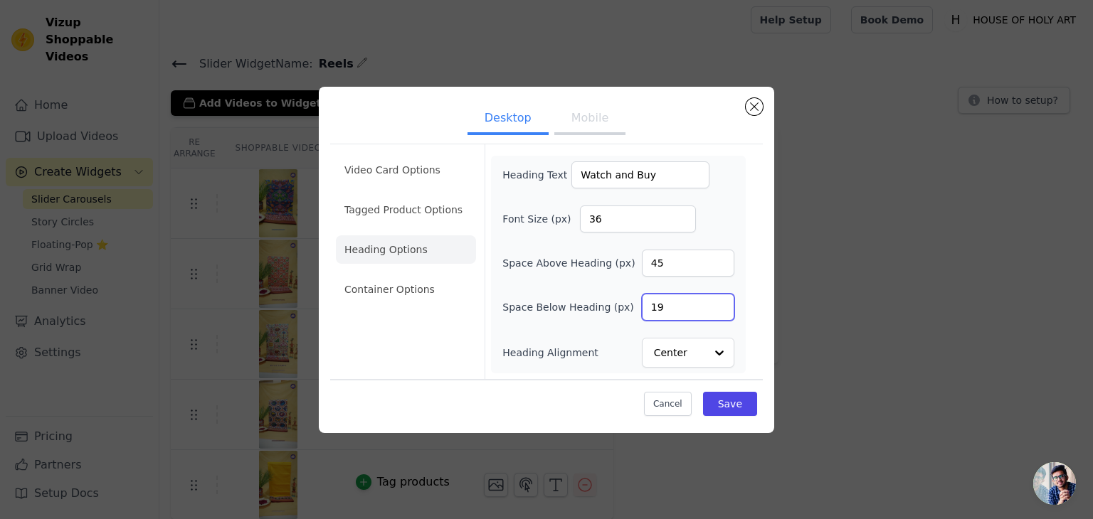
click at [689, 308] on input "19" at bounding box center [688, 307] width 92 height 27
type input "1"
type input "21"
click at [737, 398] on button "Save" at bounding box center [730, 404] width 54 height 24
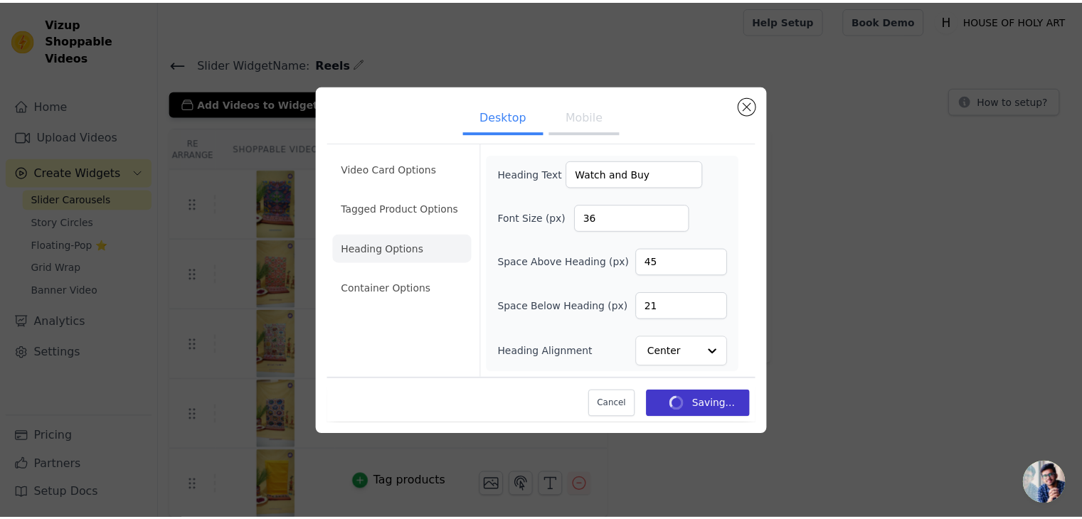
scroll to position [3, 0]
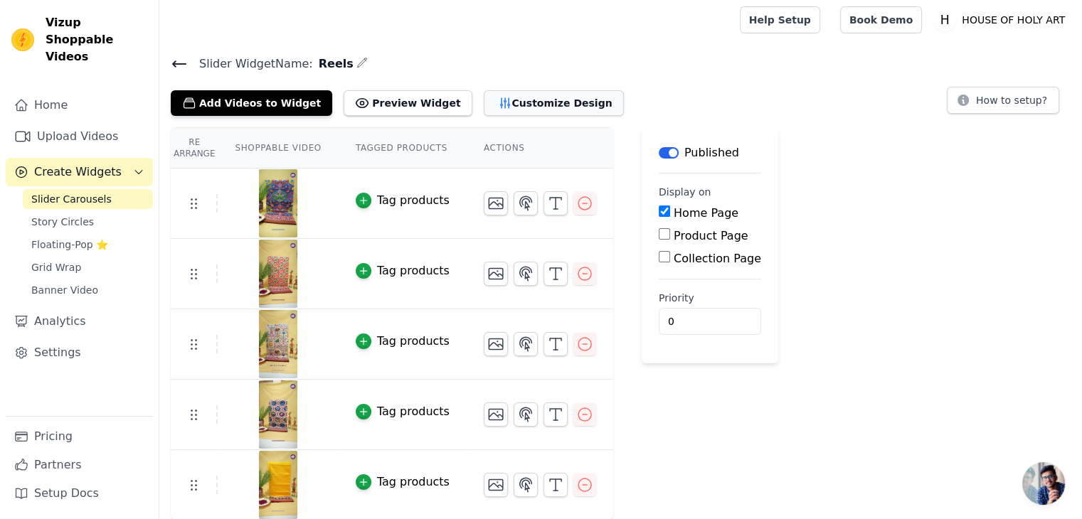
click at [513, 95] on button "Customize Design" at bounding box center [554, 103] width 140 height 26
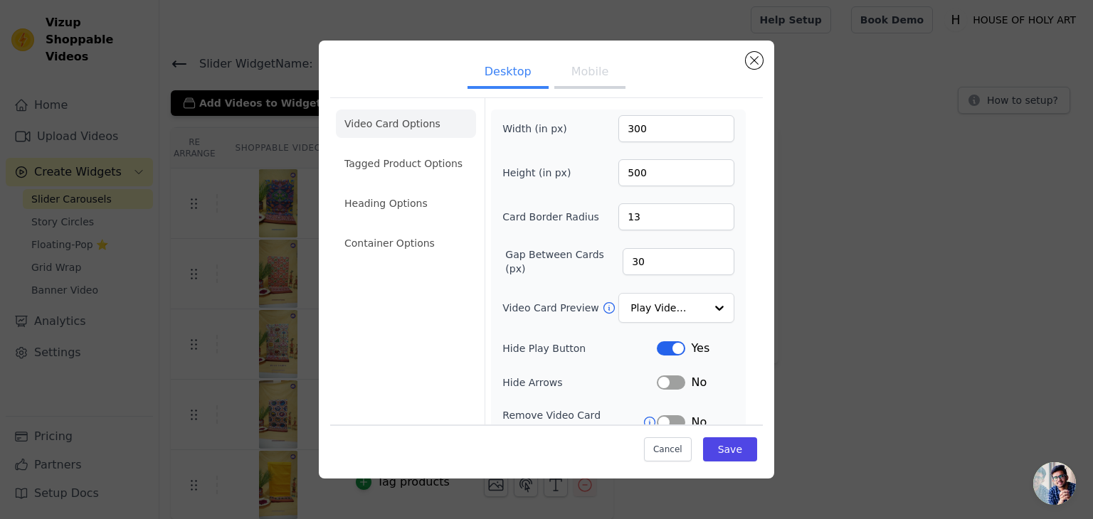
scroll to position [111, 0]
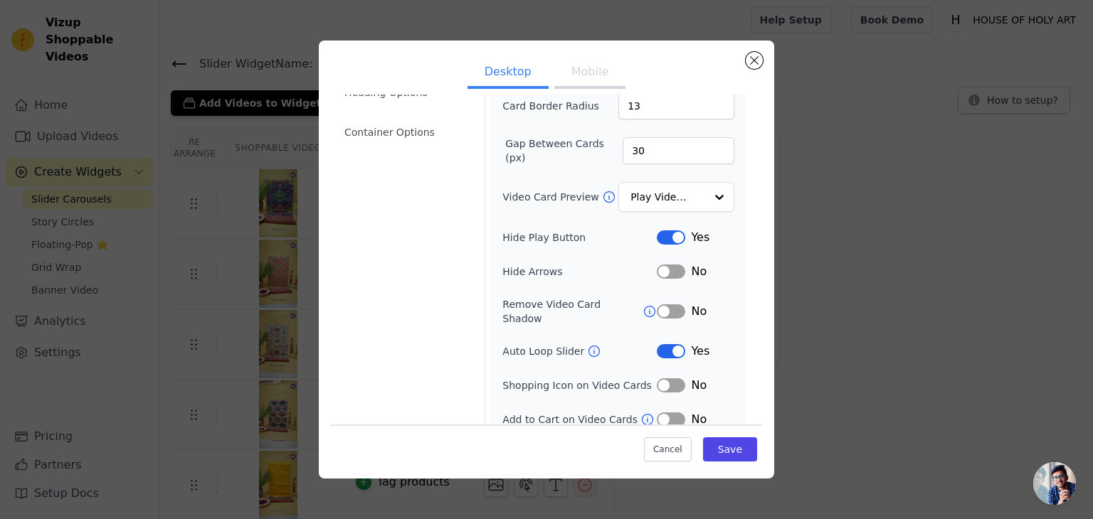
click at [672, 238] on button "Label" at bounding box center [671, 238] width 28 height 14
click at [723, 447] on button "Save" at bounding box center [730, 450] width 54 height 24
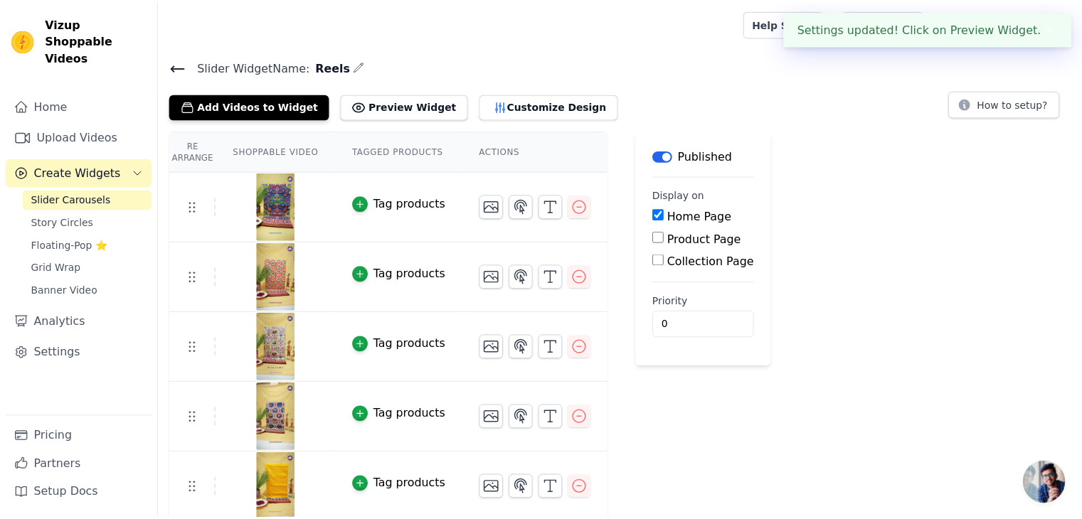
scroll to position [3, 0]
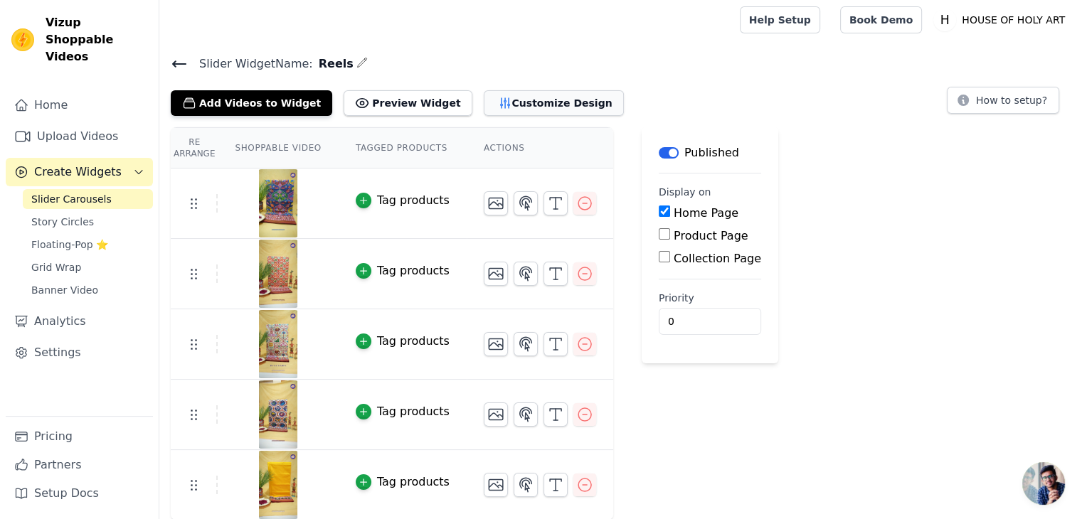
click at [521, 100] on button "Customize Design" at bounding box center [554, 103] width 140 height 26
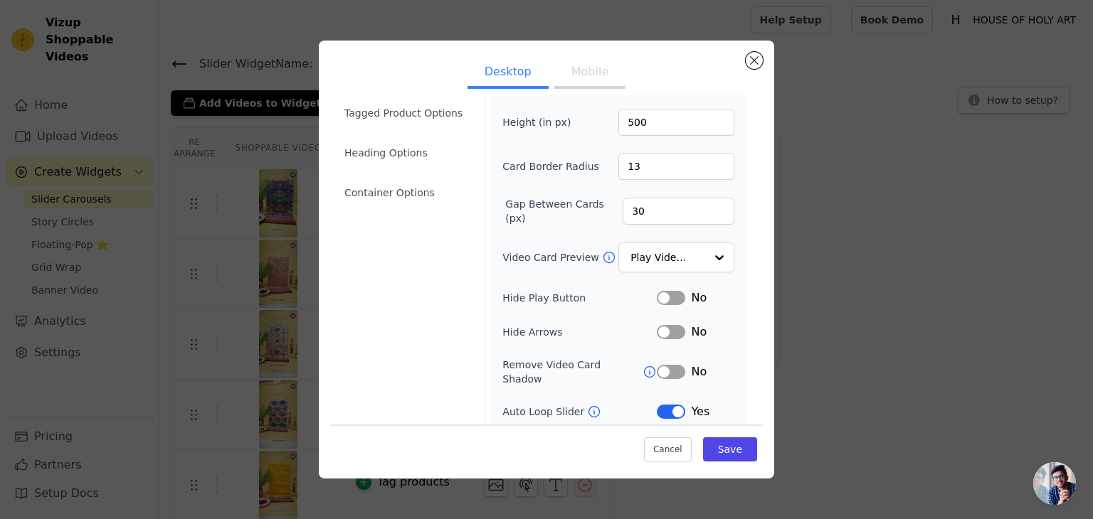
scroll to position [0, 0]
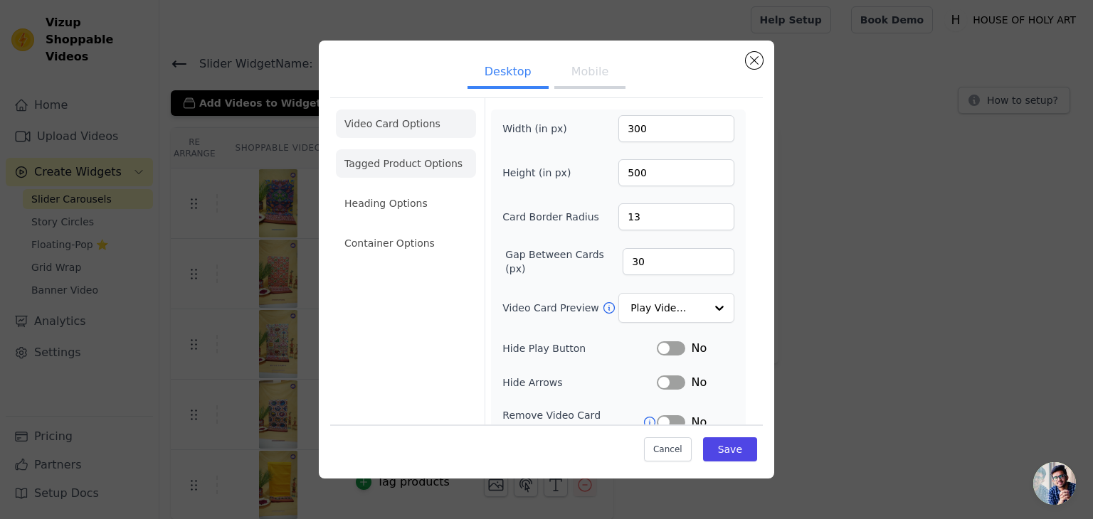
click at [398, 174] on li "Tagged Product Options" at bounding box center [406, 163] width 140 height 28
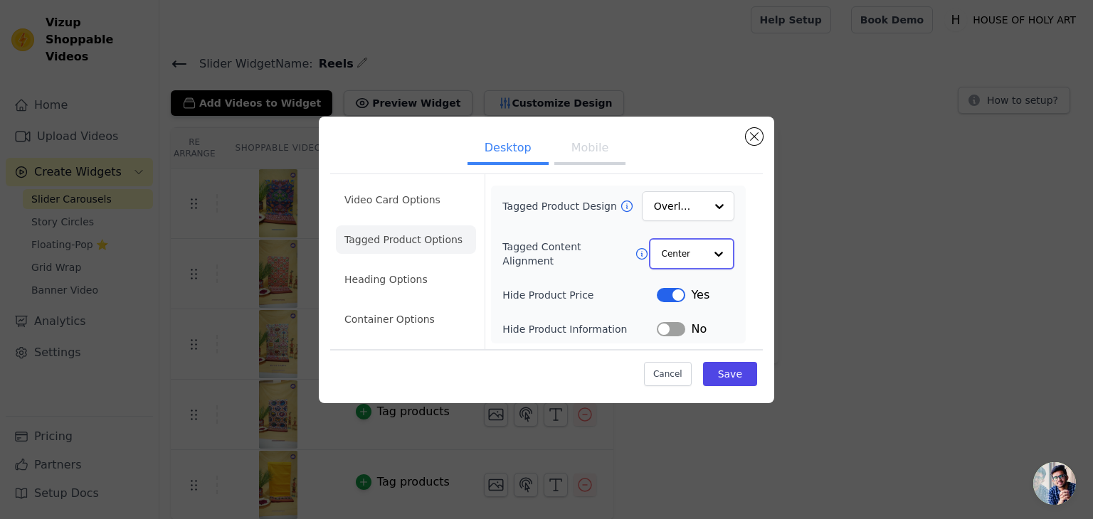
click at [682, 252] on input "Tagged Content Alignment" at bounding box center [683, 254] width 43 height 28
click at [694, 313] on div "Left" at bounding box center [689, 317] width 81 height 30
click at [667, 204] on input "Tagged Product Design" at bounding box center [680, 207] width 50 height 28
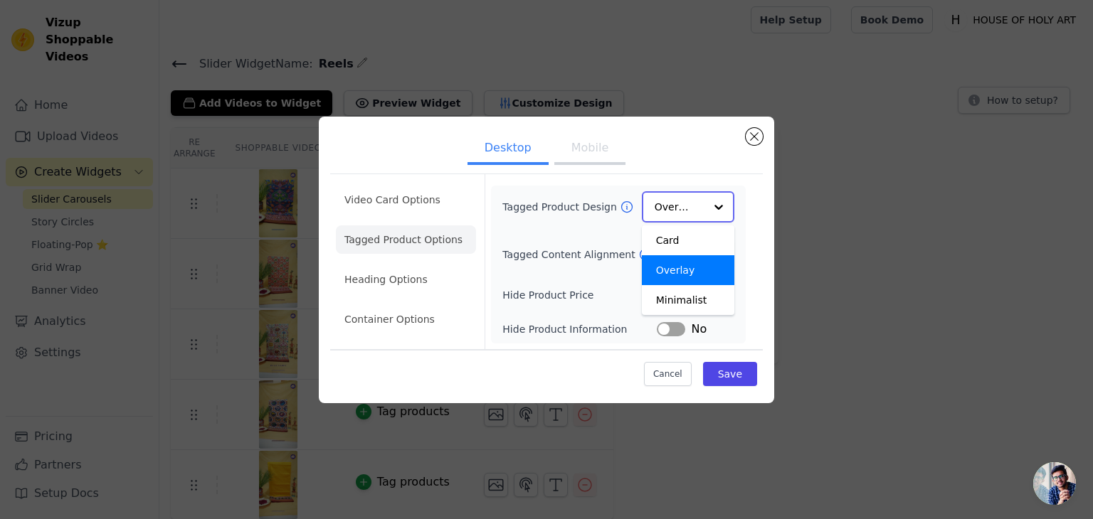
click at [667, 204] on input "Tagged Product Design" at bounding box center [680, 207] width 50 height 28
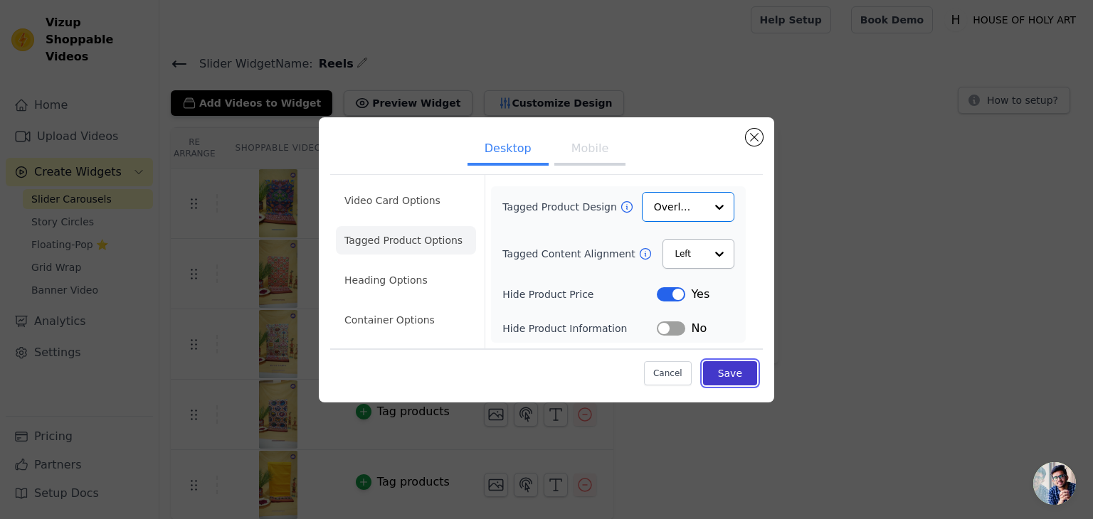
click at [731, 375] on button "Save" at bounding box center [730, 373] width 54 height 24
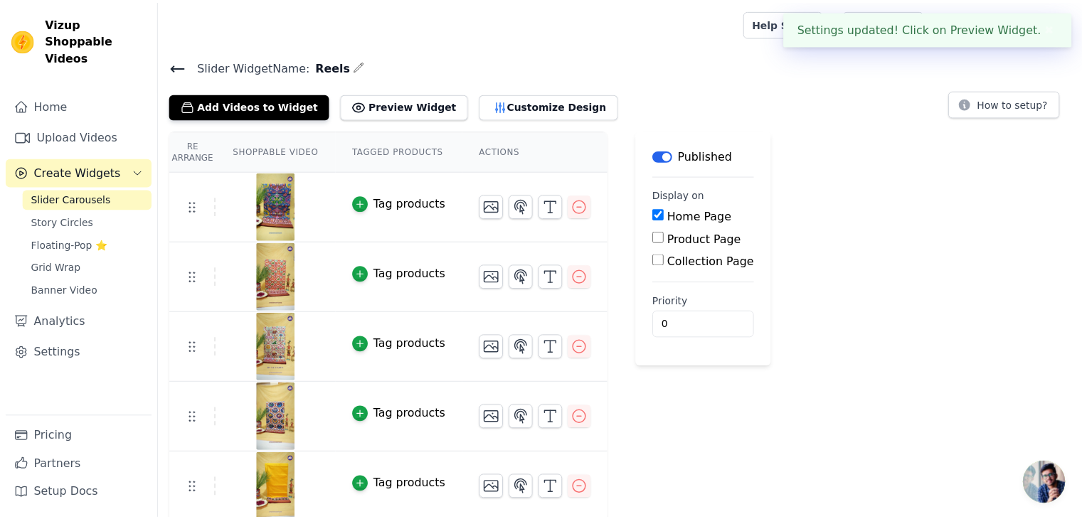
scroll to position [3, 0]
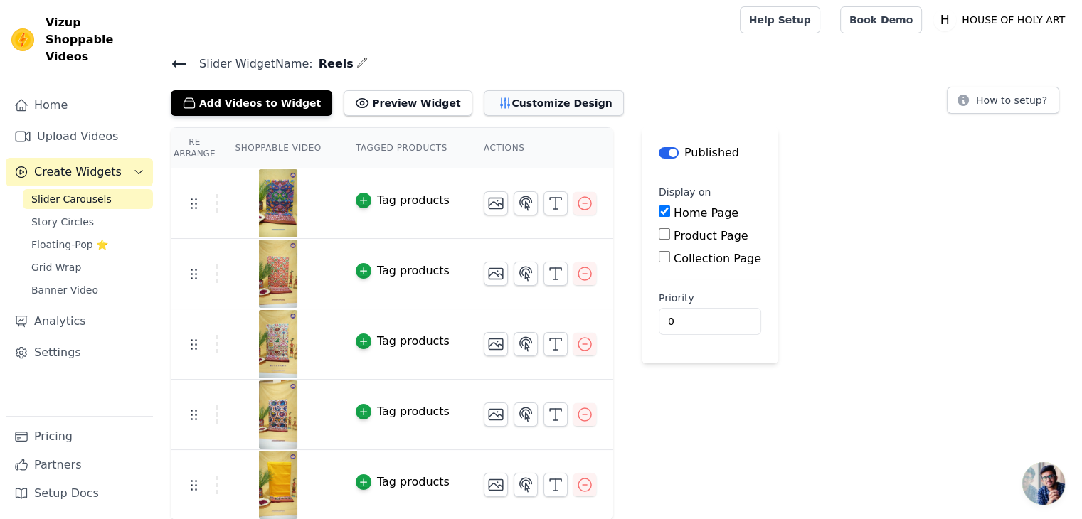
click at [499, 96] on button "Customize Design" at bounding box center [554, 103] width 140 height 26
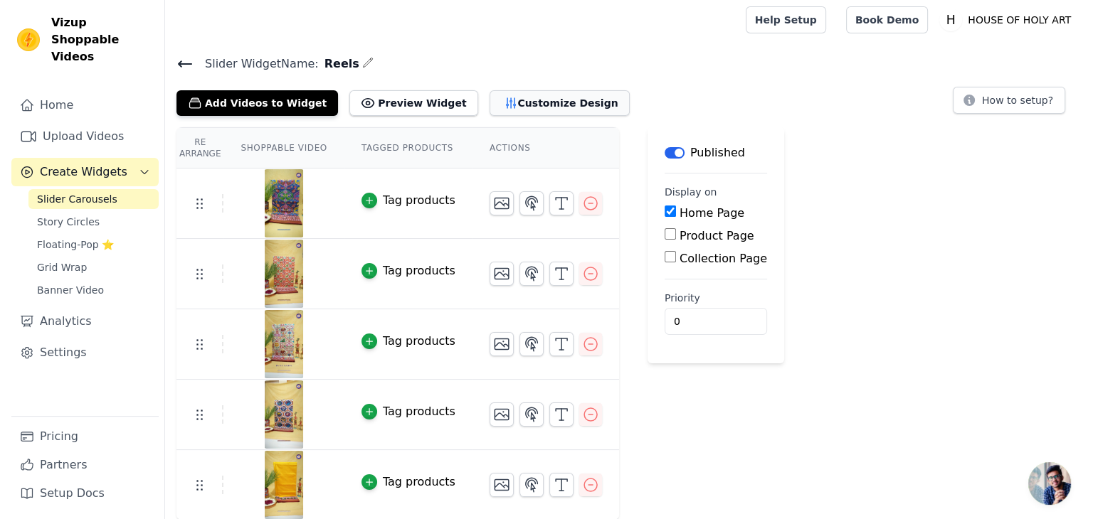
scroll to position [0, 0]
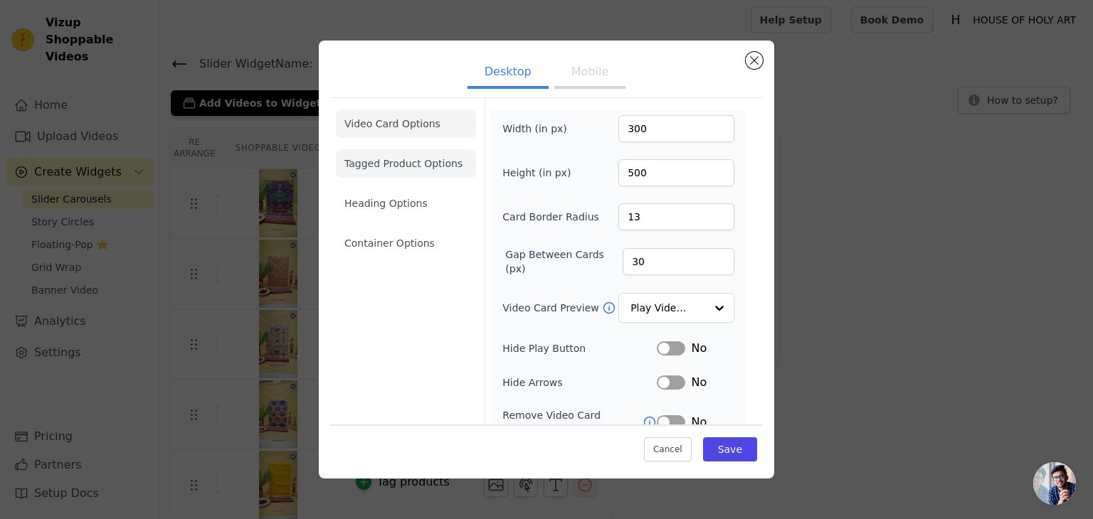
click at [408, 156] on li "Tagged Product Options" at bounding box center [406, 163] width 140 height 28
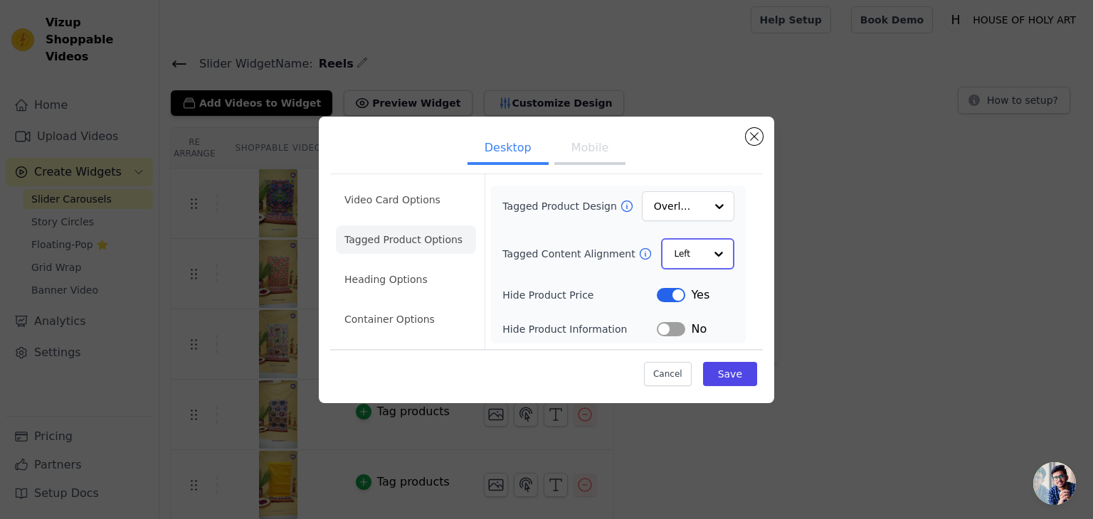
click at [687, 261] on input "Tagged Content Alignment" at bounding box center [689, 254] width 31 height 28
click at [687, 262] on input "Tagged Content Alignment" at bounding box center [689, 254] width 31 height 28
click at [685, 287] on div "Center" at bounding box center [696, 287] width 70 height 30
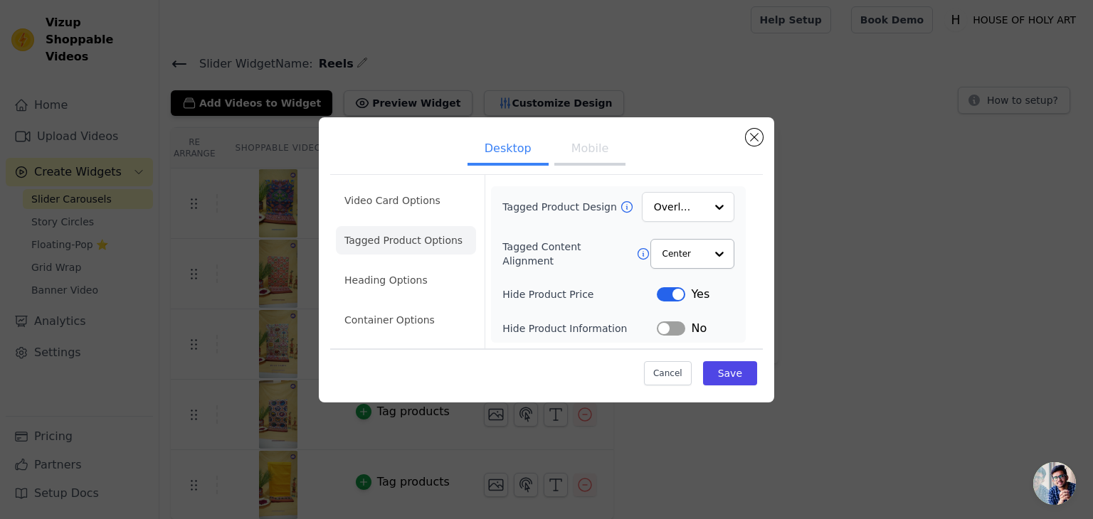
click at [743, 138] on ul "Desktop Mobile" at bounding box center [546, 150] width 433 height 43
click at [749, 136] on button "Close modal" at bounding box center [754, 137] width 17 height 17
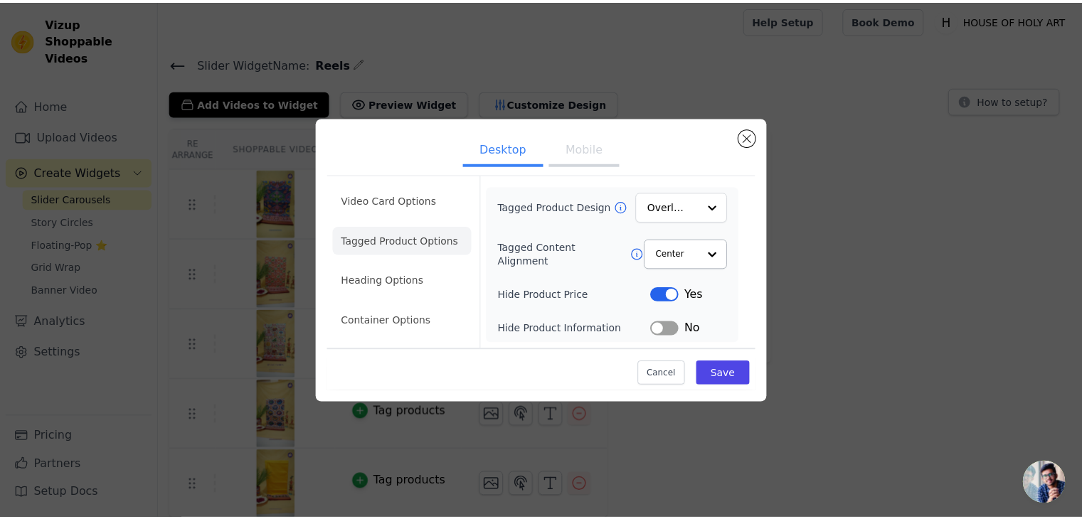
scroll to position [3, 0]
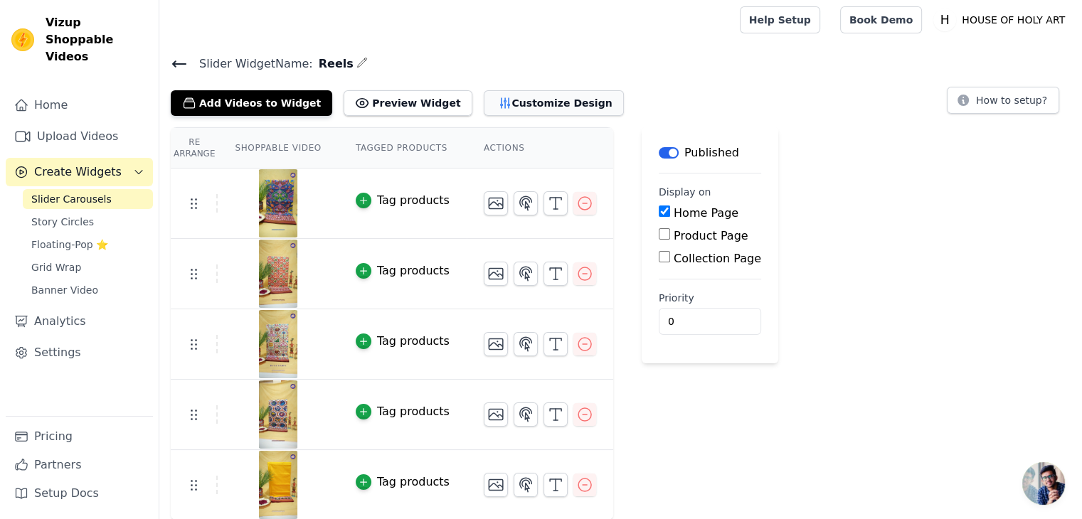
click at [498, 97] on icon "button" at bounding box center [505, 103] width 14 height 14
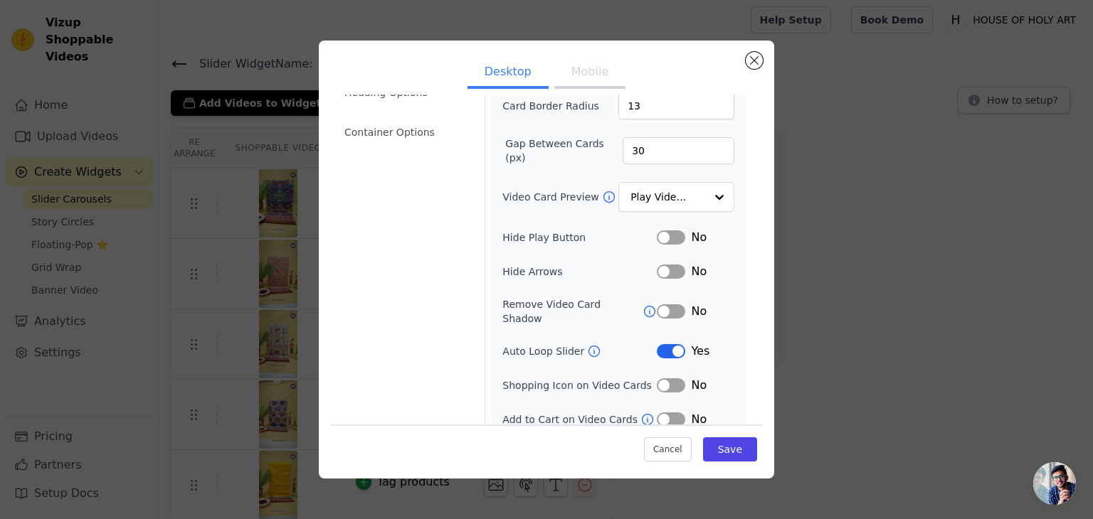
scroll to position [0, 0]
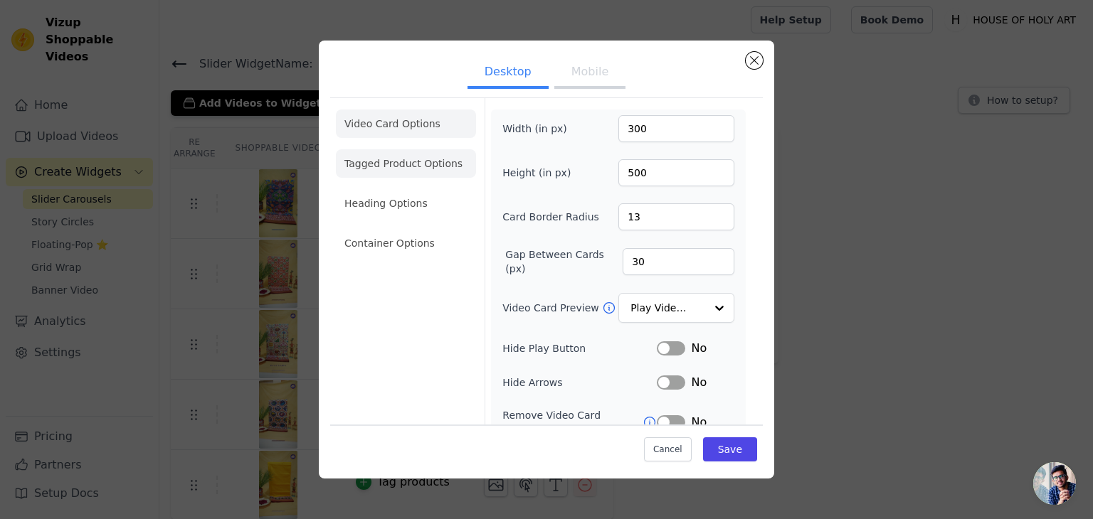
click at [359, 159] on li "Tagged Product Options" at bounding box center [406, 163] width 140 height 28
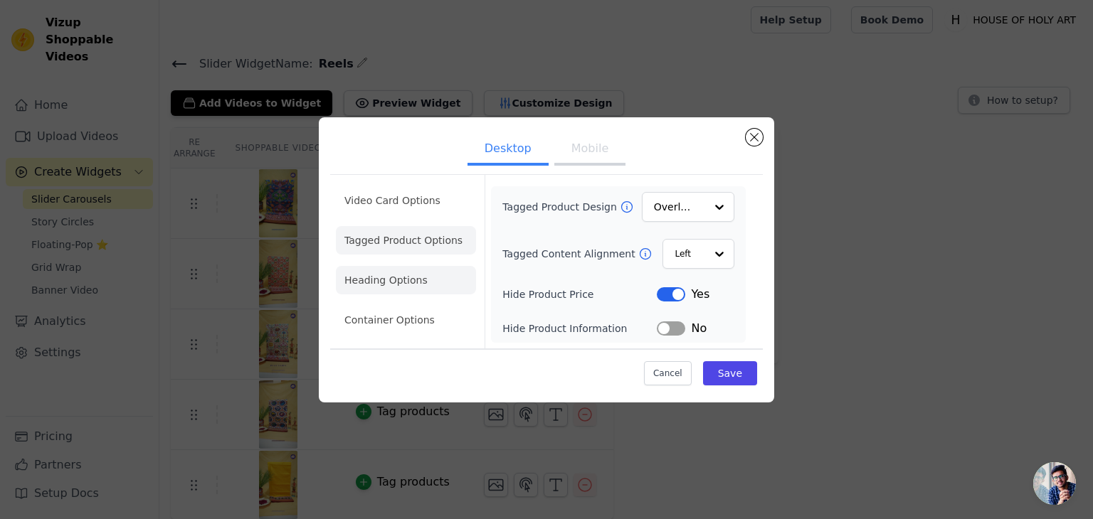
click at [388, 277] on li "Heading Options" at bounding box center [406, 280] width 140 height 28
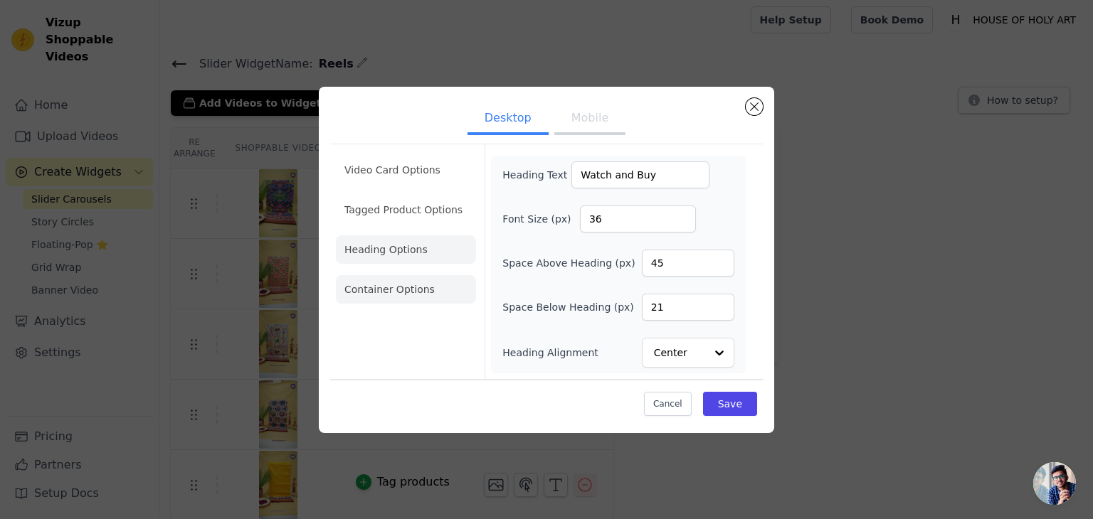
click at [371, 295] on li "Container Options" at bounding box center [406, 289] width 140 height 28
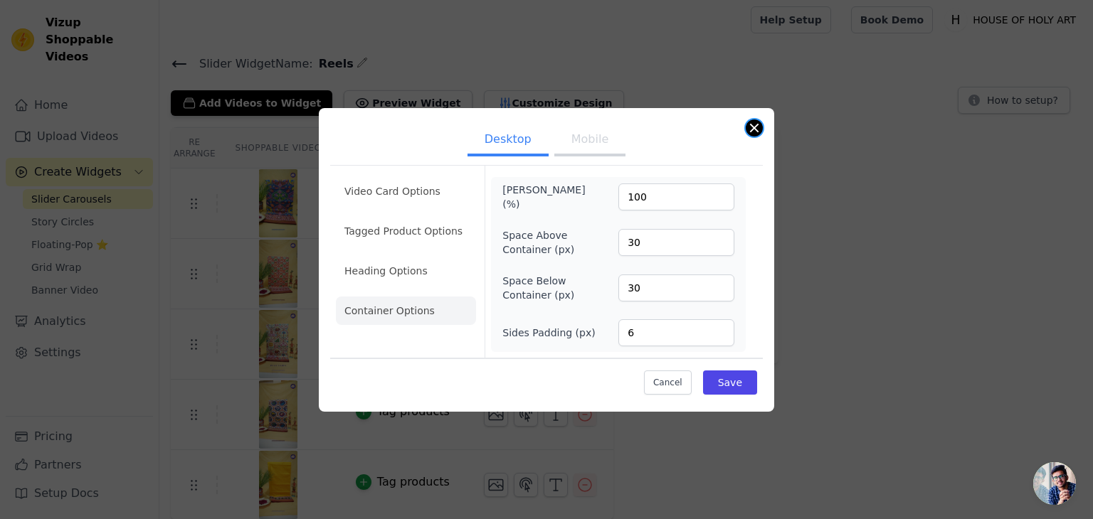
click at [757, 125] on button "Close modal" at bounding box center [754, 128] width 17 height 17
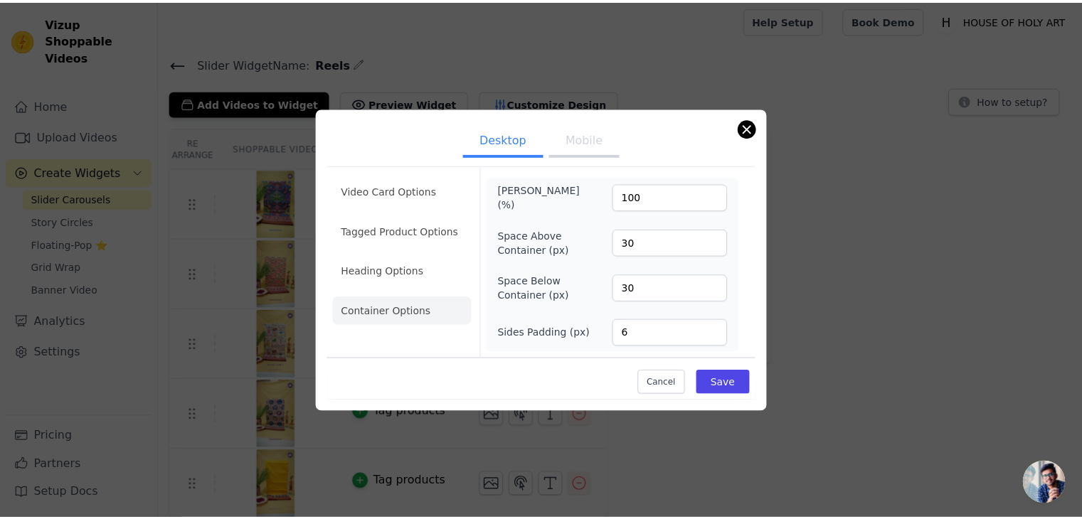
scroll to position [3, 0]
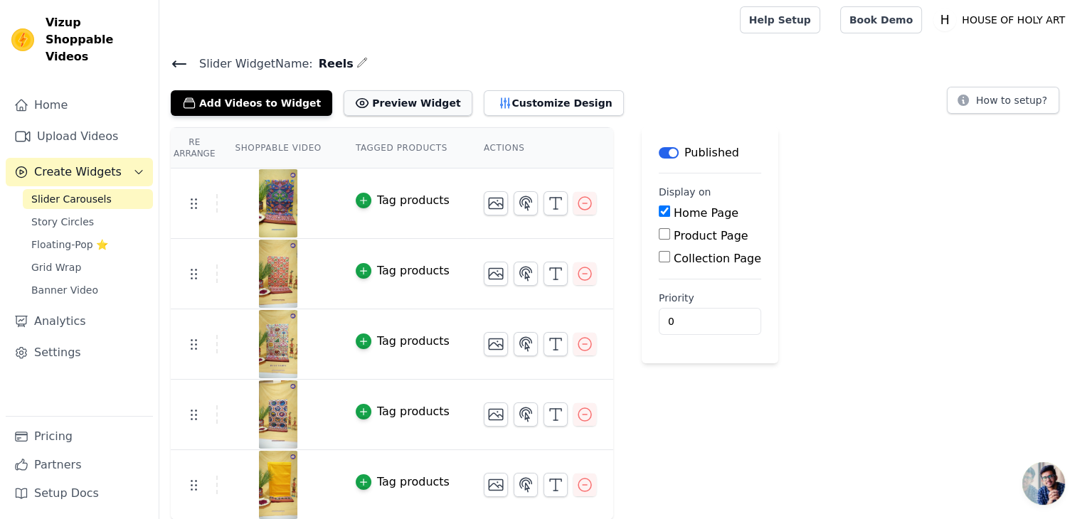
click at [355, 100] on icon at bounding box center [362, 103] width 14 height 14
click at [239, 97] on button "Add Videos to Widget" at bounding box center [251, 103] width 161 height 26
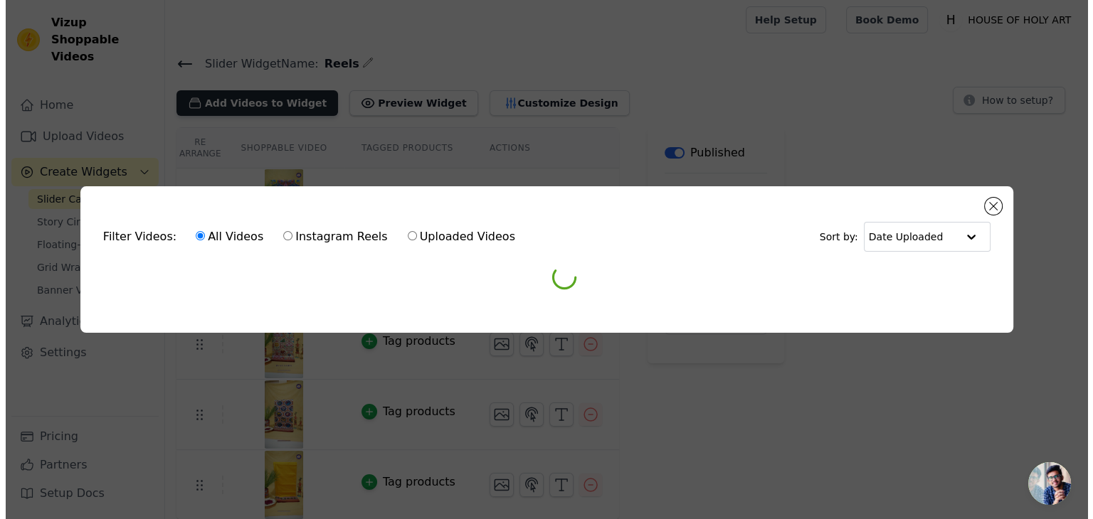
scroll to position [0, 0]
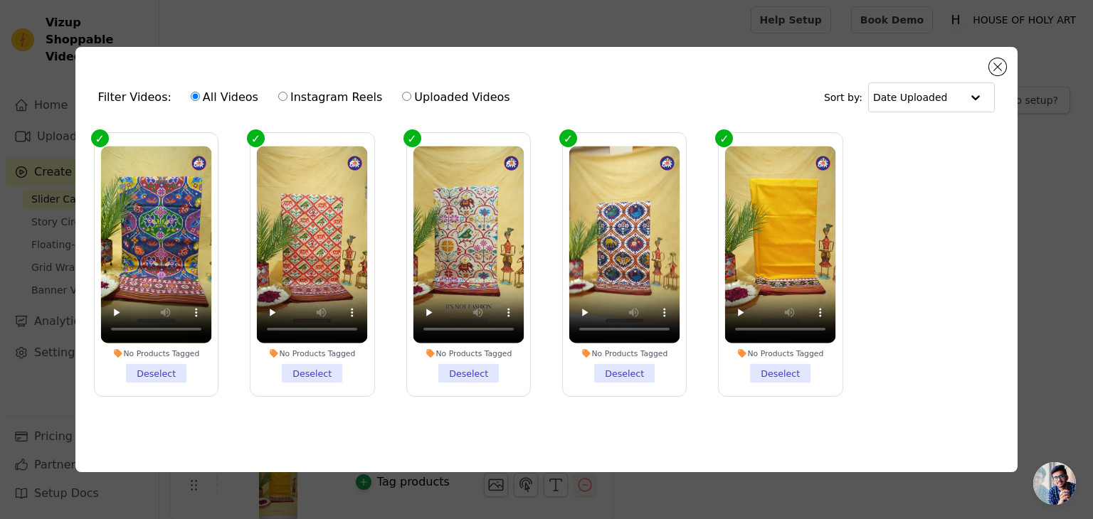
click at [797, 369] on li "No Products Tagged Deselect" at bounding box center [780, 264] width 111 height 237
click at [0, 0] on input "No Products Tagged Deselect" at bounding box center [0, 0] width 0 height 0
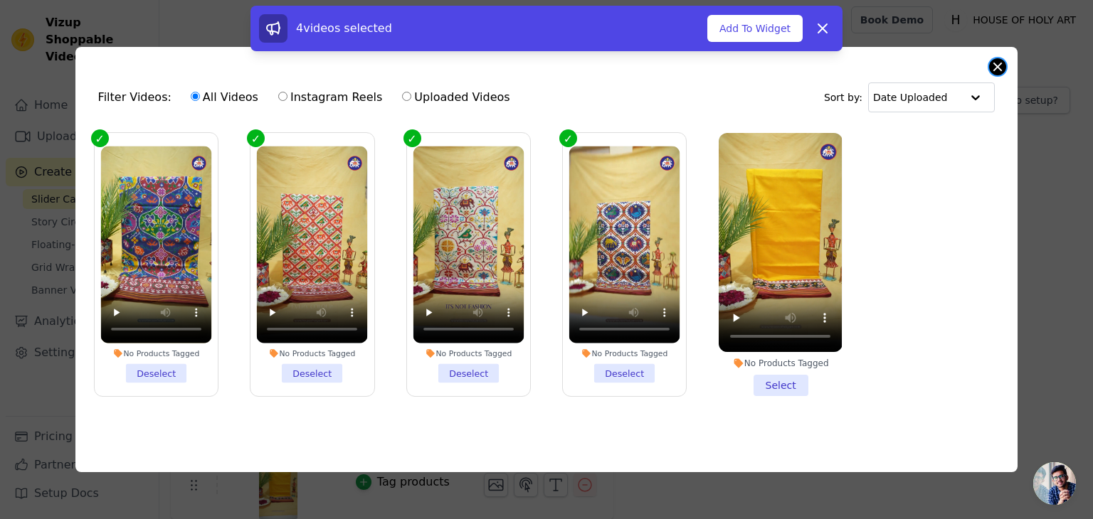
click at [1000, 66] on button "Close modal" at bounding box center [997, 66] width 17 height 17
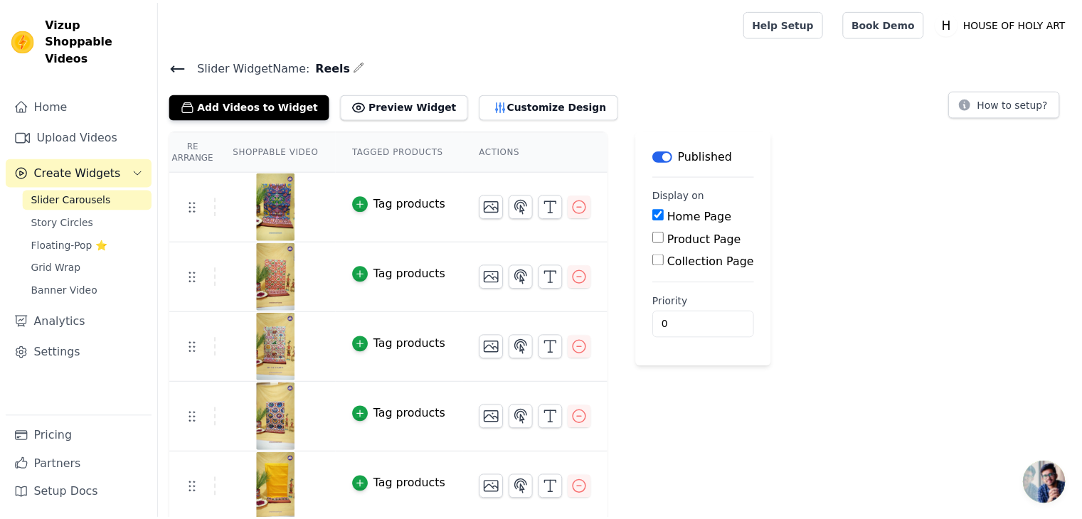
scroll to position [3, 0]
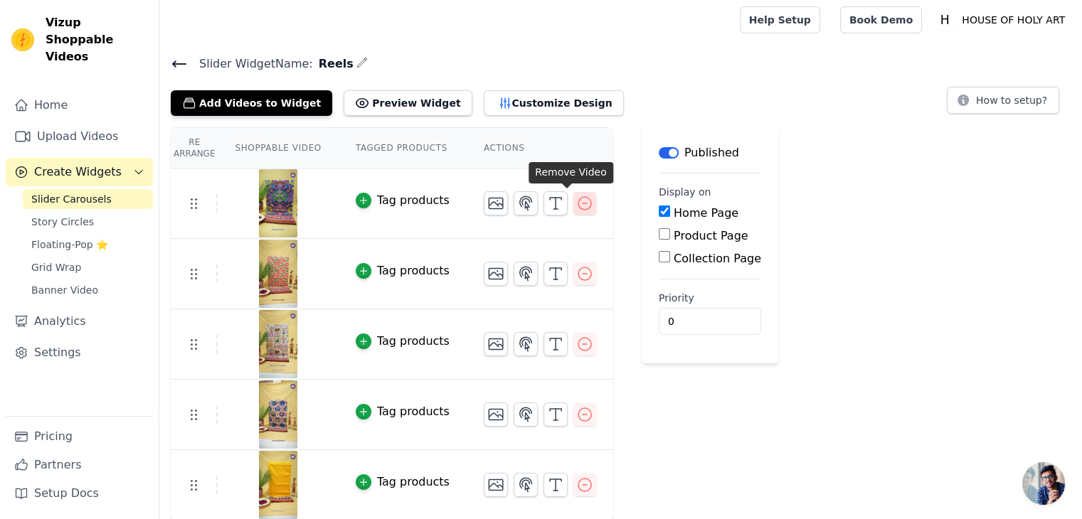
click at [576, 203] on icon "button" at bounding box center [584, 203] width 17 height 17
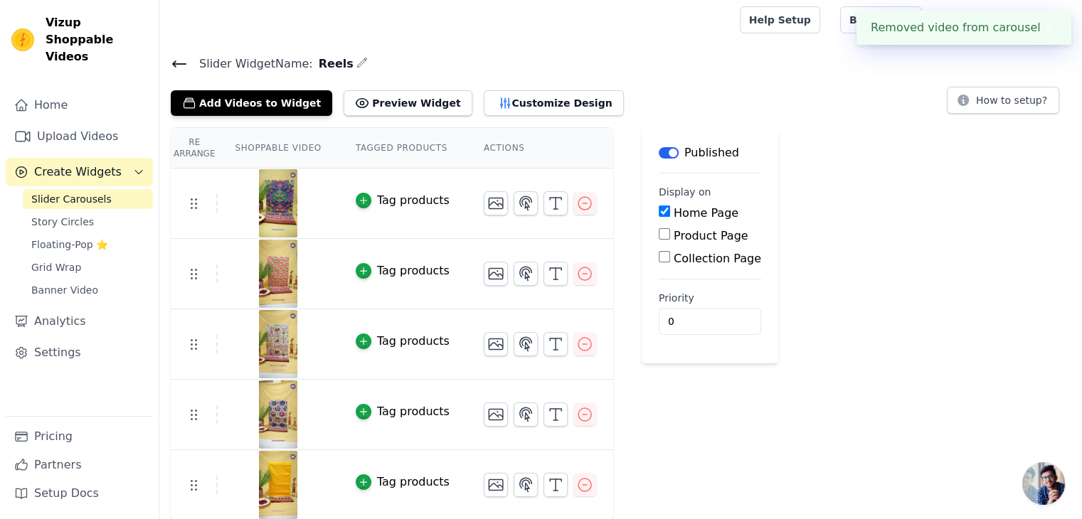
scroll to position [0, 0]
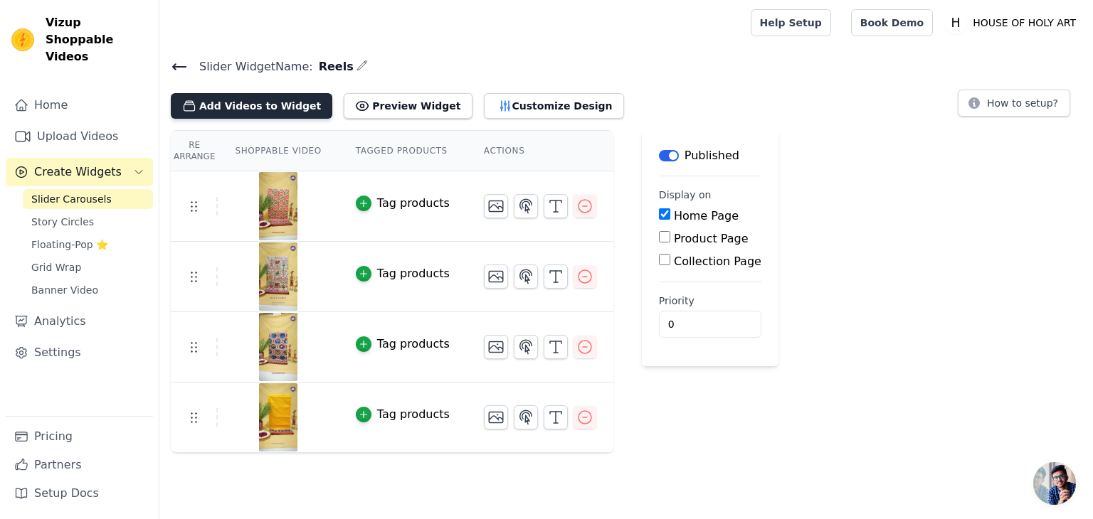
click at [257, 112] on button "Add Videos to Widget" at bounding box center [251, 106] width 161 height 26
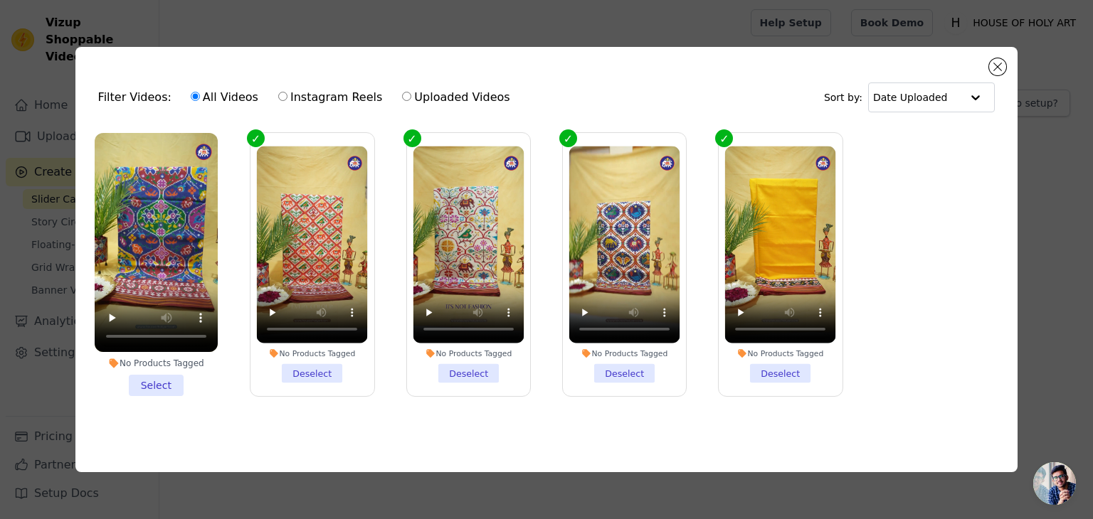
click at [164, 384] on li "No Products Tagged Select" at bounding box center [156, 264] width 123 height 263
click at [0, 0] on input "No Products Tagged Select" at bounding box center [0, 0] width 0 height 0
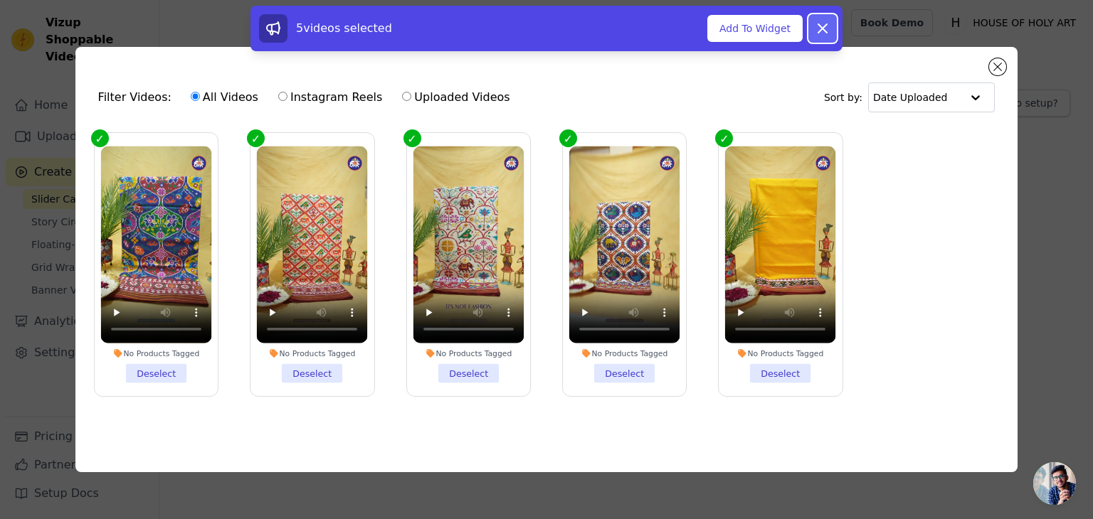
click at [814, 30] on icon at bounding box center [822, 28] width 17 height 17
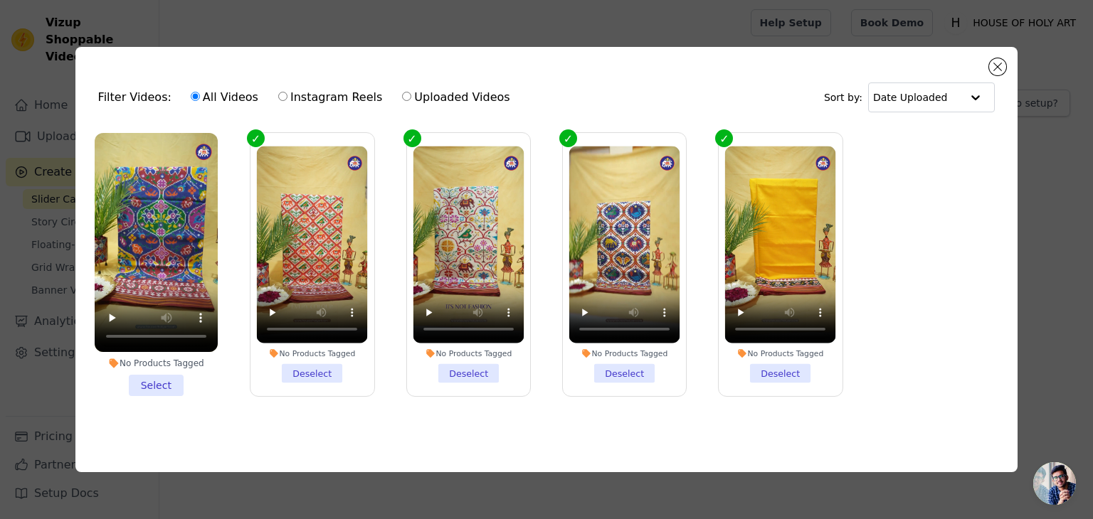
click at [148, 384] on li "No Products Tagged Select" at bounding box center [156, 264] width 123 height 263
click at [0, 0] on input "No Products Tagged Select" at bounding box center [0, 0] width 0 height 0
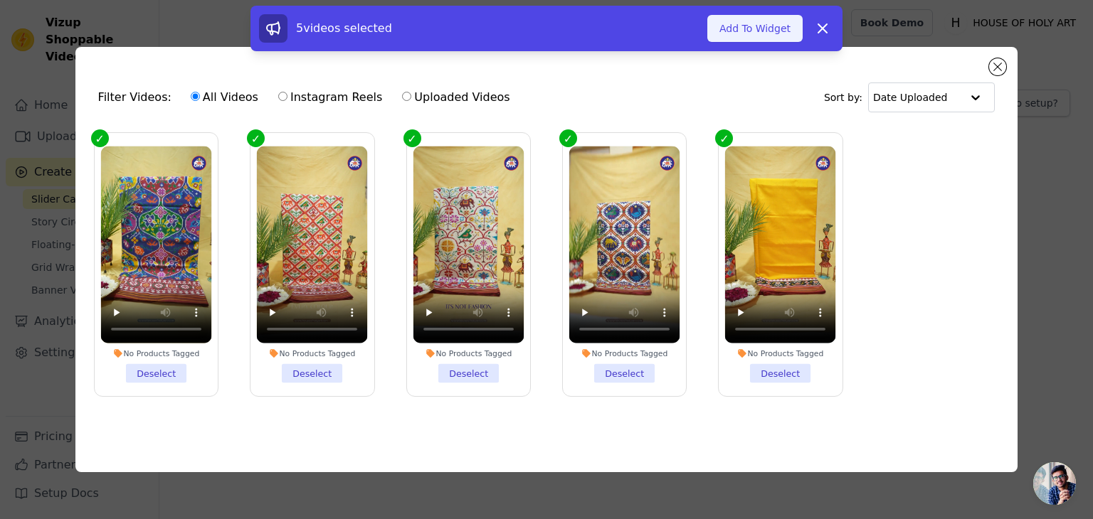
click at [743, 21] on button "Add To Widget" at bounding box center [754, 28] width 95 height 27
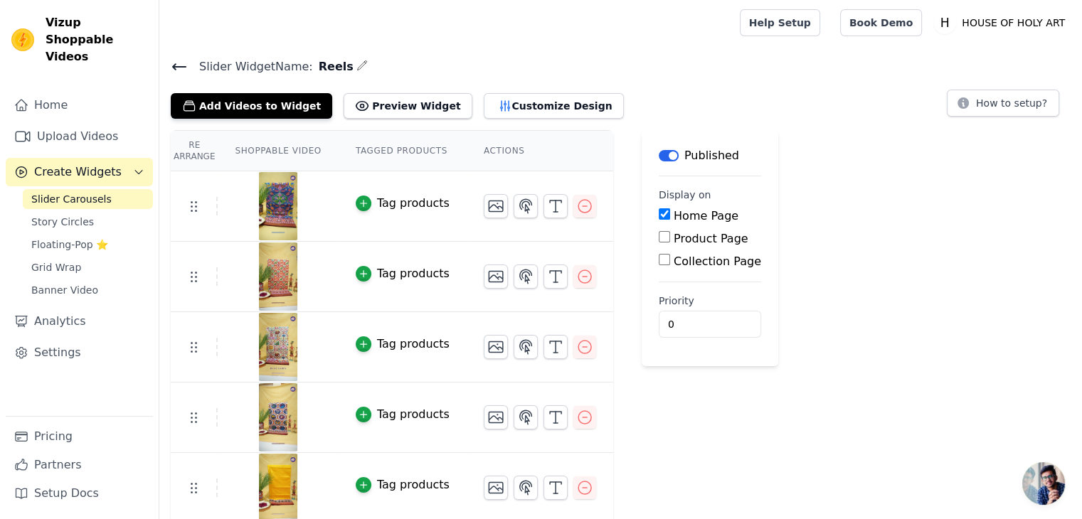
scroll to position [3, 0]
